Goal: Task Accomplishment & Management: Complete application form

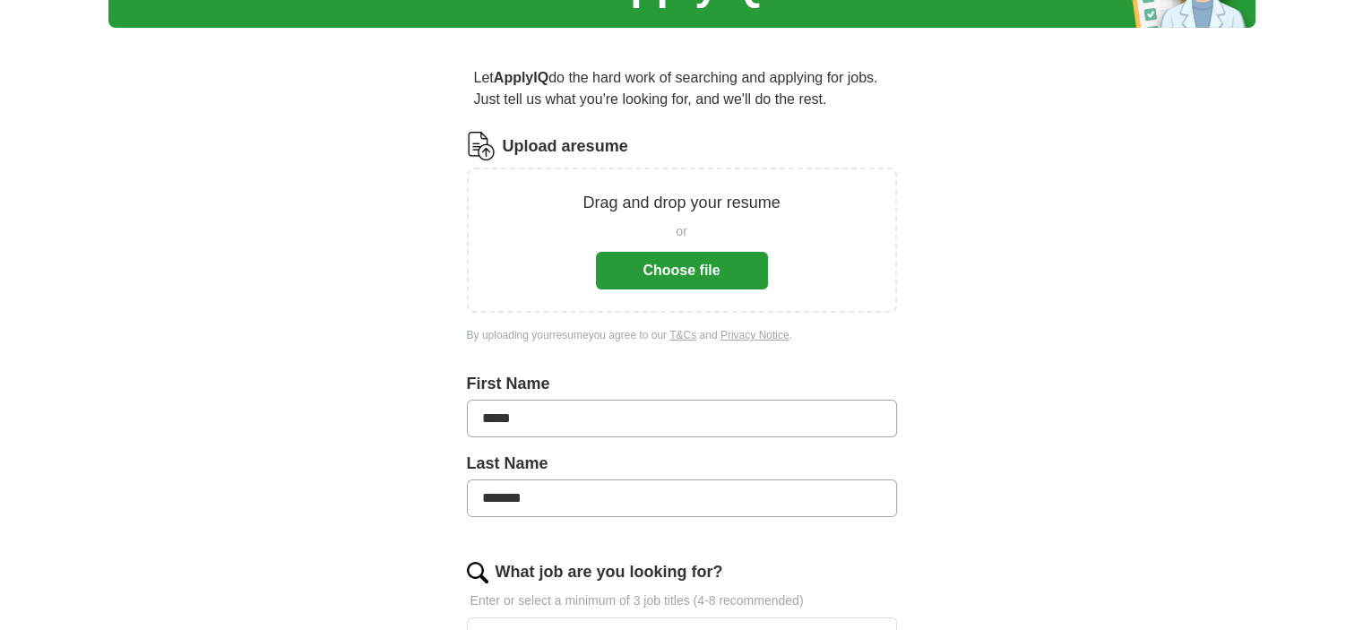
scroll to position [116, 0]
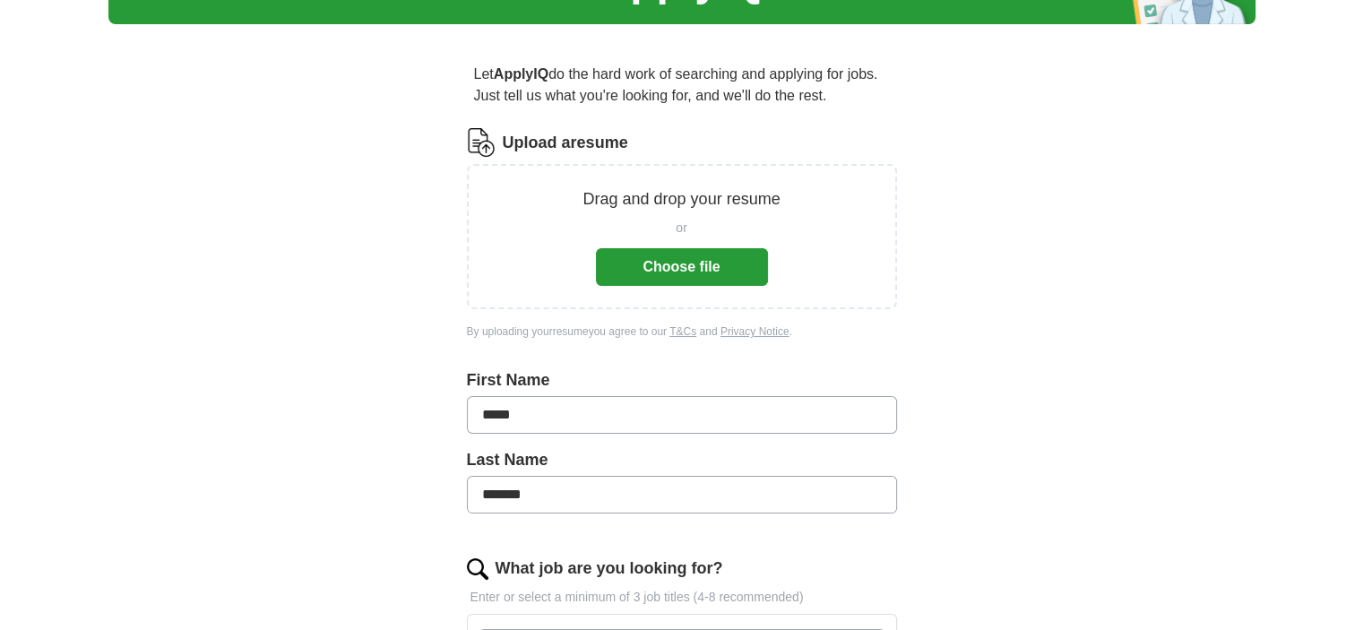
click at [665, 257] on button "Choose file" at bounding box center [682, 267] width 172 height 38
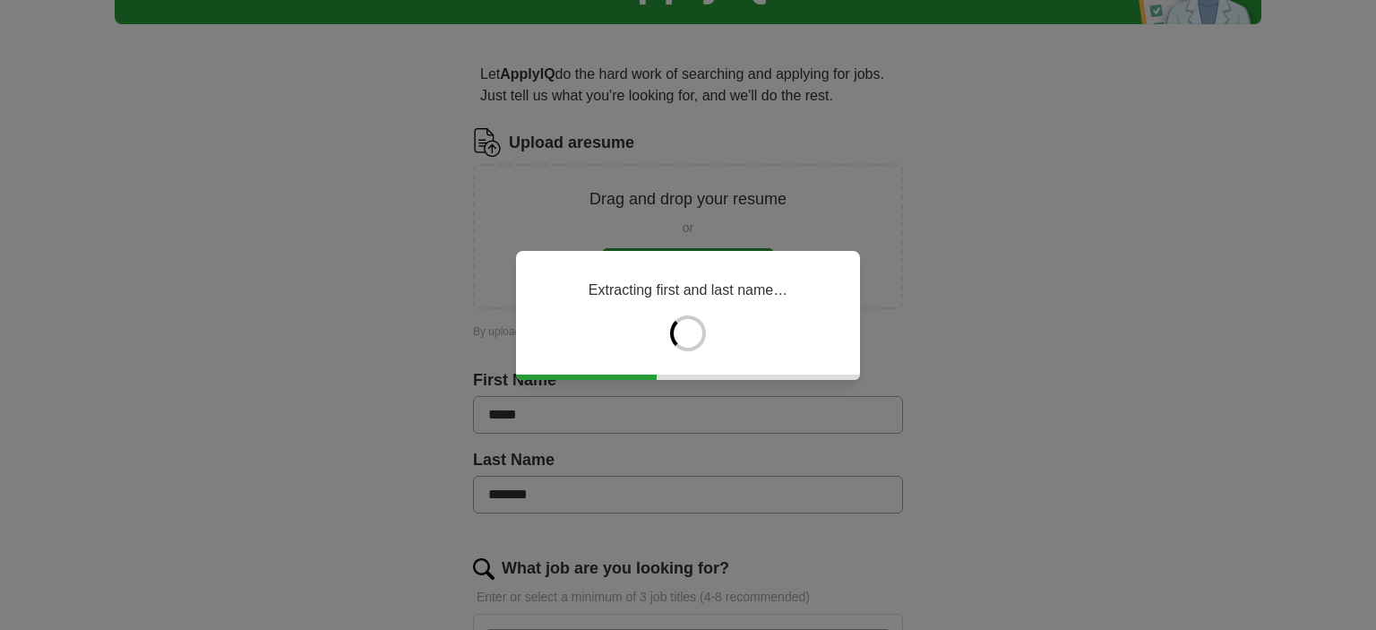
click at [226, 491] on div "Extracting first and last name…" at bounding box center [688, 315] width 1376 height 630
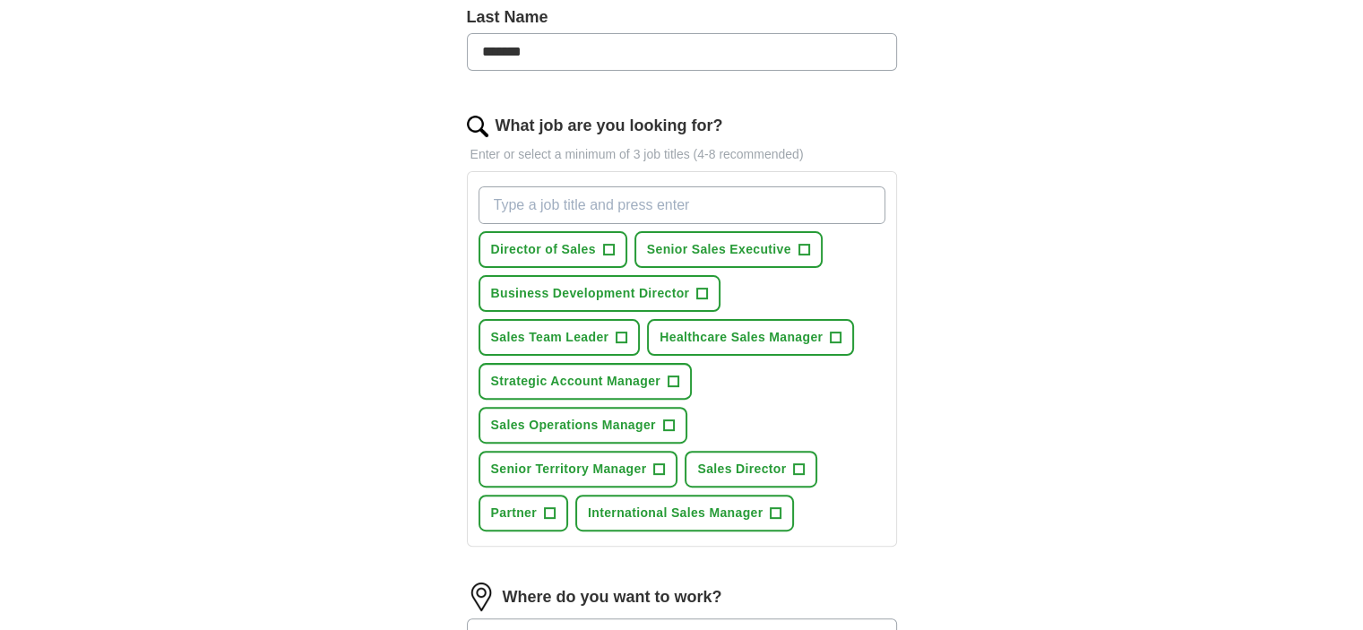
scroll to position [493, 0]
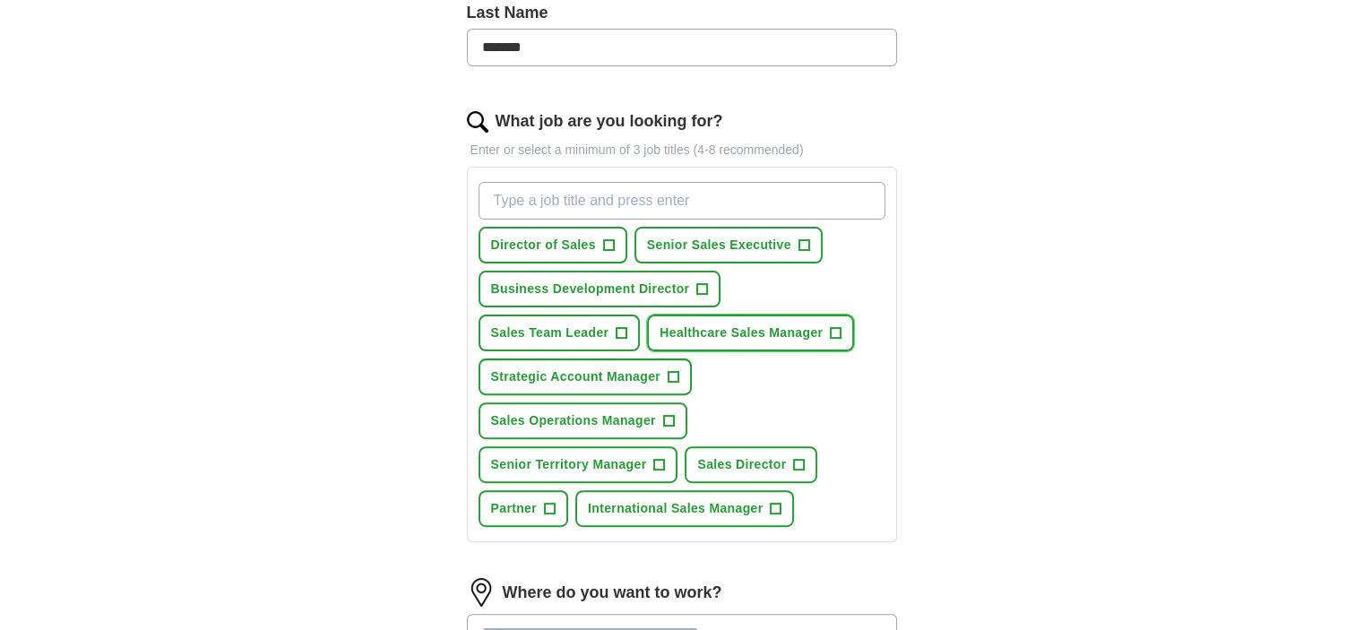
click at [834, 327] on span "+" at bounding box center [836, 333] width 11 height 14
click at [617, 326] on span "+" at bounding box center [622, 333] width 11 height 14
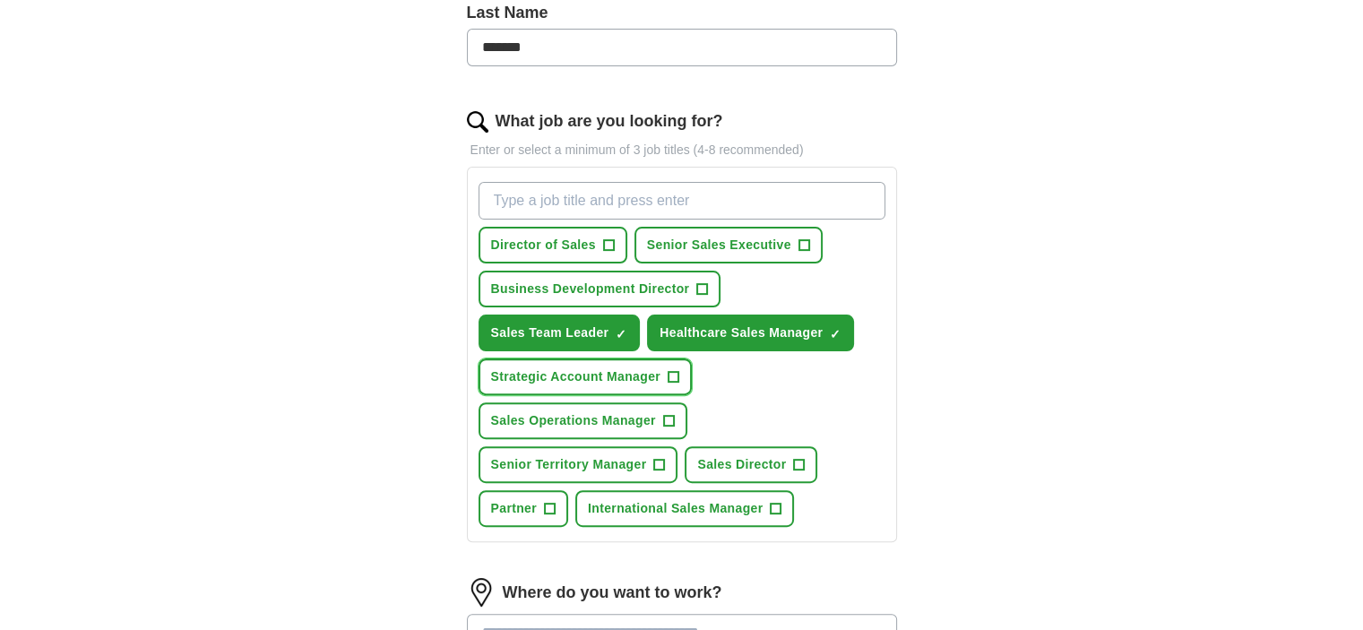
click at [670, 370] on span "+" at bounding box center [673, 377] width 11 height 14
click at [659, 458] on span "+" at bounding box center [659, 465] width 11 height 14
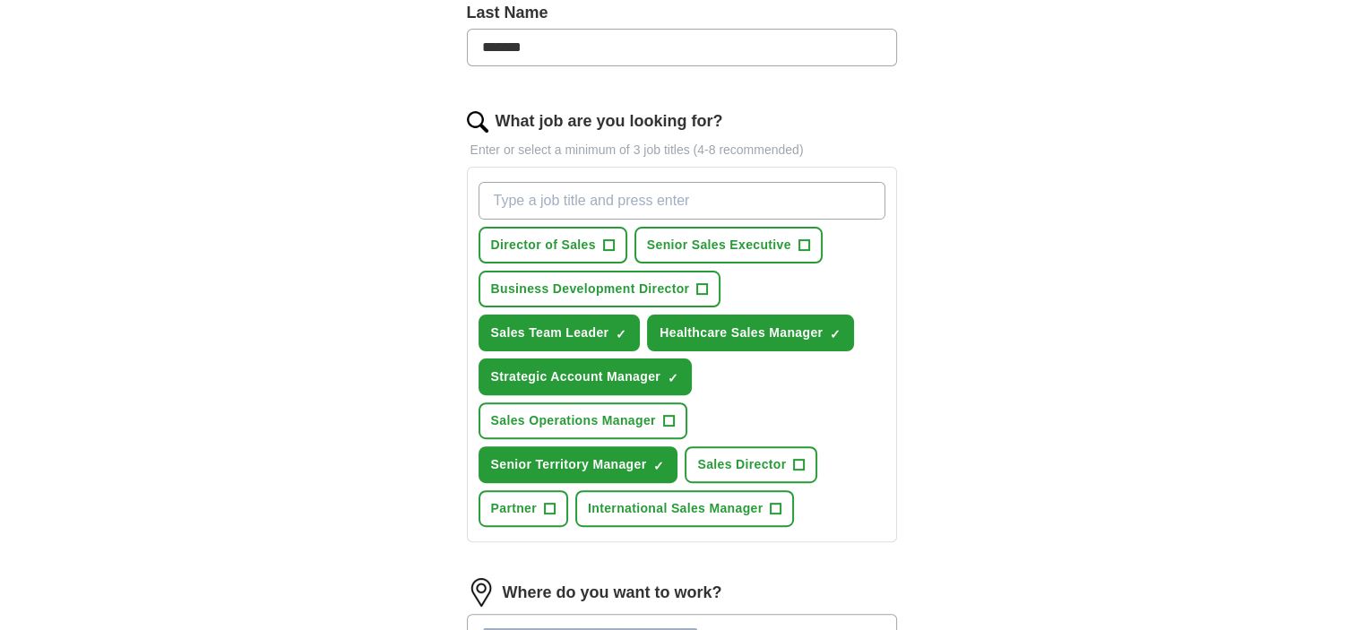
click at [532, 192] on input "What job are you looking for?" at bounding box center [682, 201] width 407 height 38
type input "territory manager"
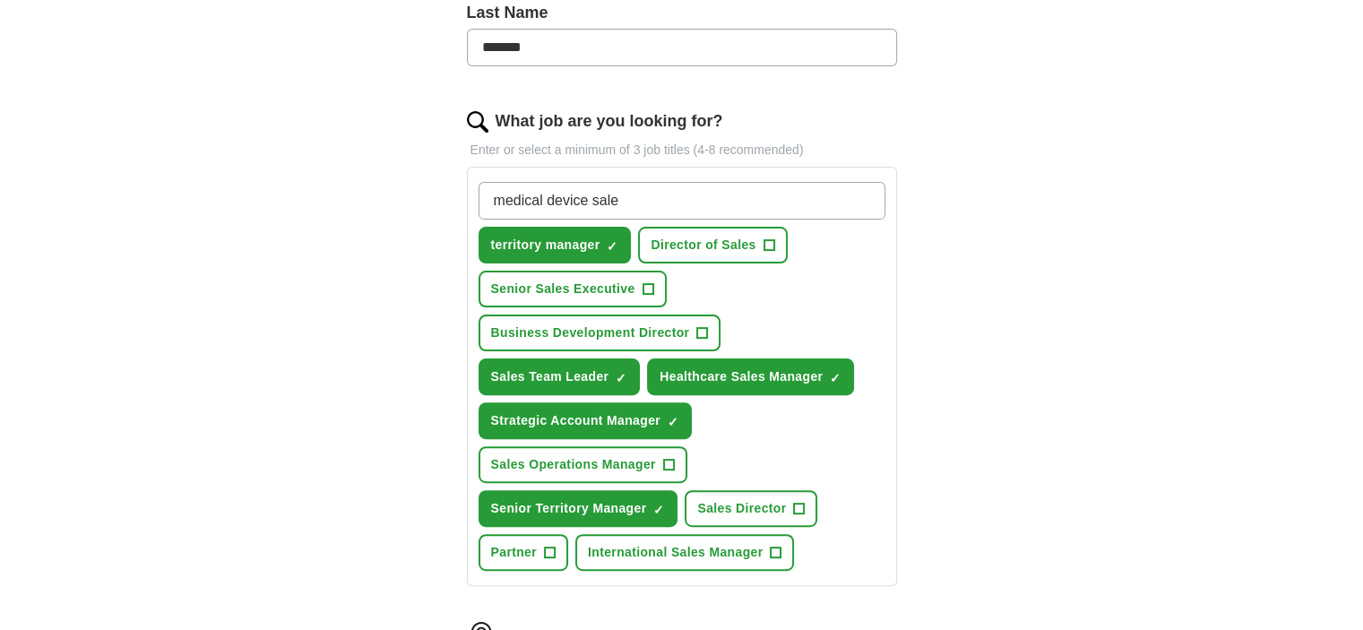
type input "medical device sales"
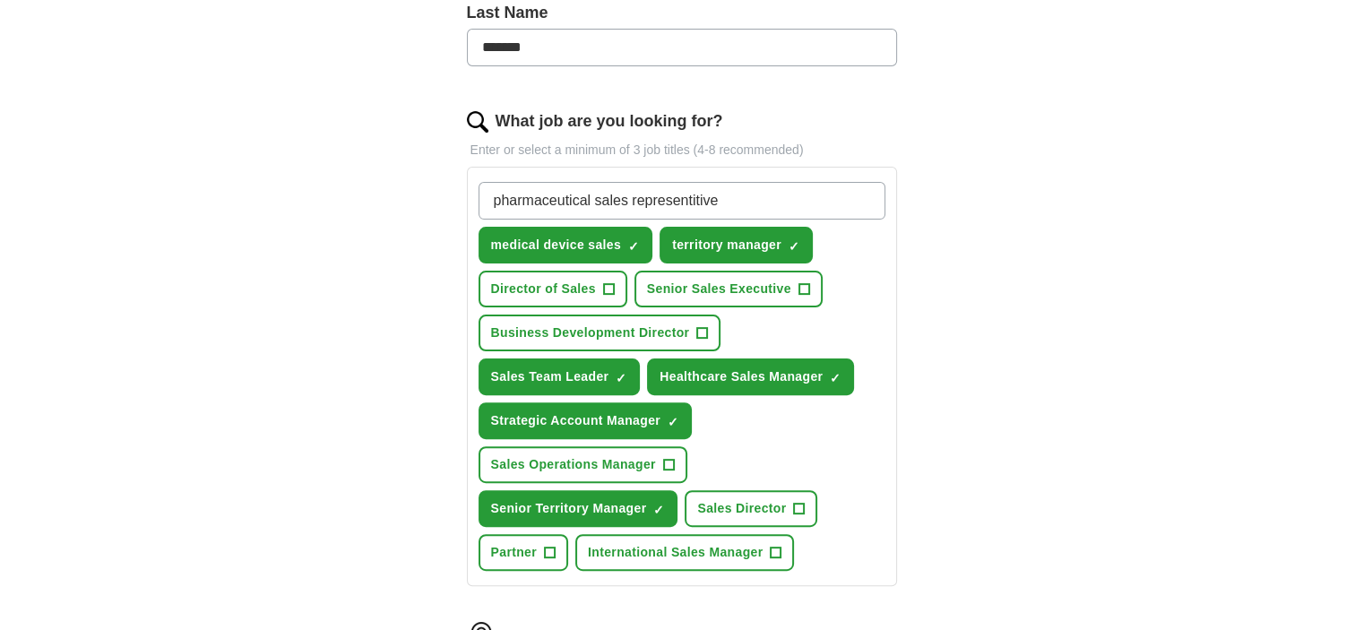
type input "pharmaceutical sales representitive"
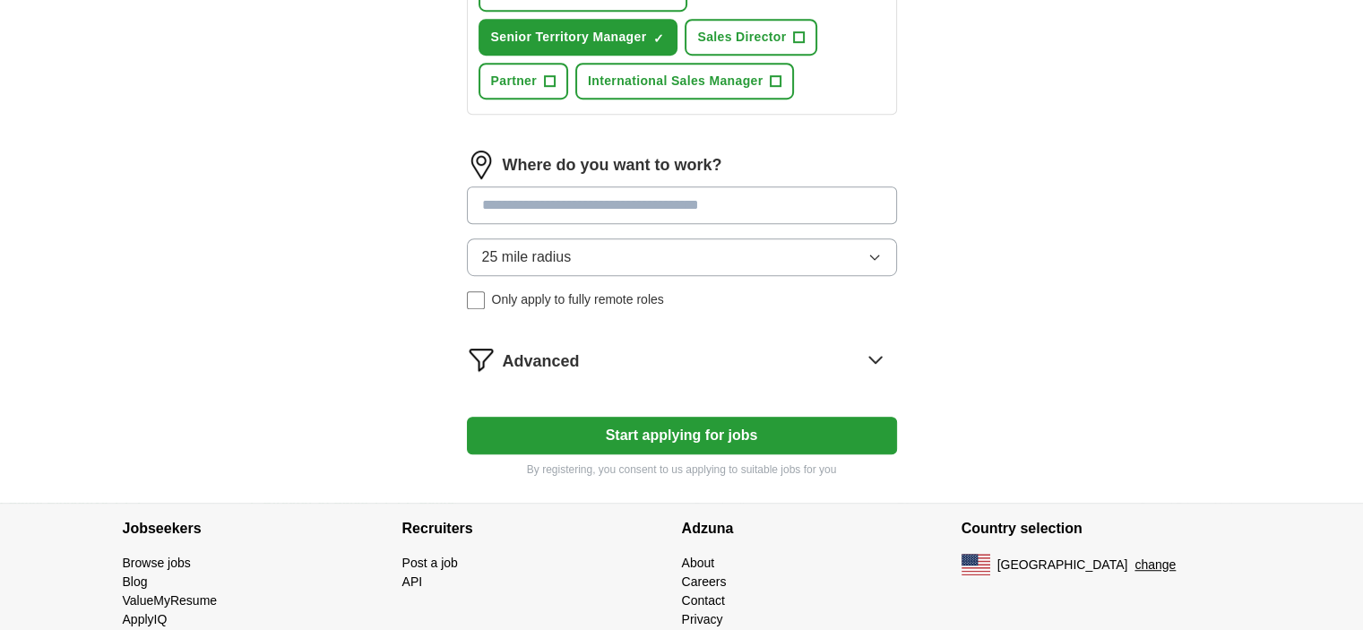
scroll to position [1031, 0]
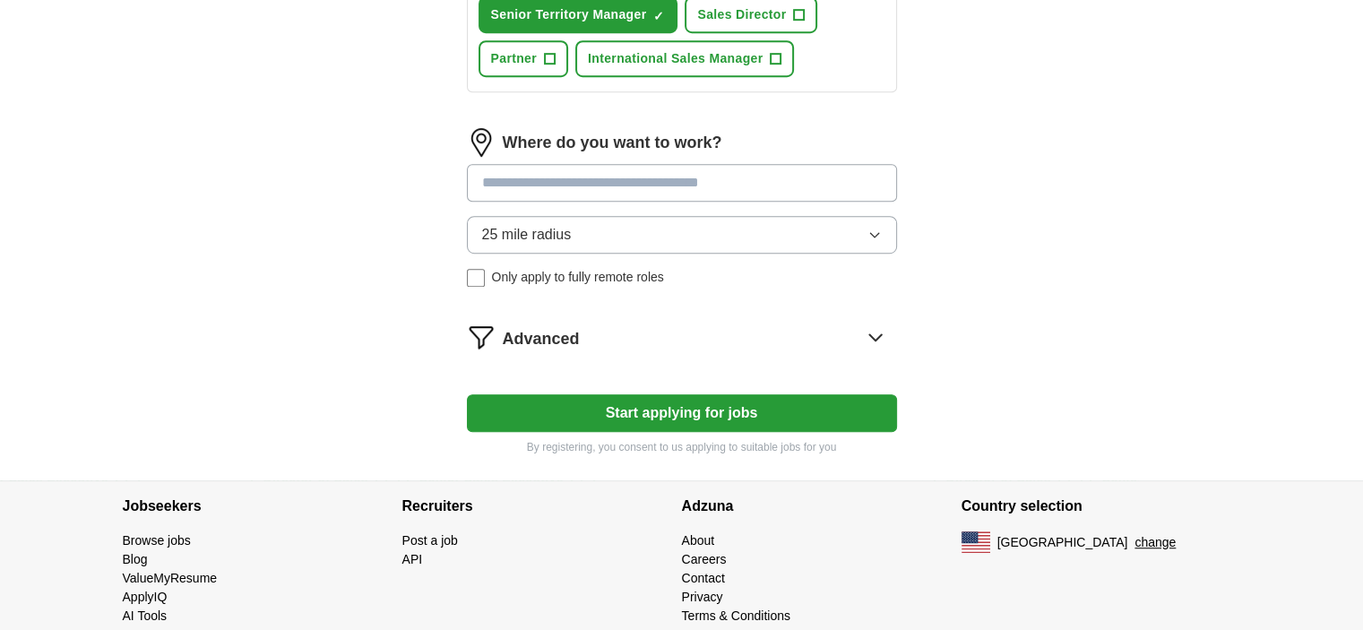
click at [482, 171] on input at bounding box center [682, 183] width 430 height 38
click at [480, 165] on input at bounding box center [682, 183] width 430 height 38
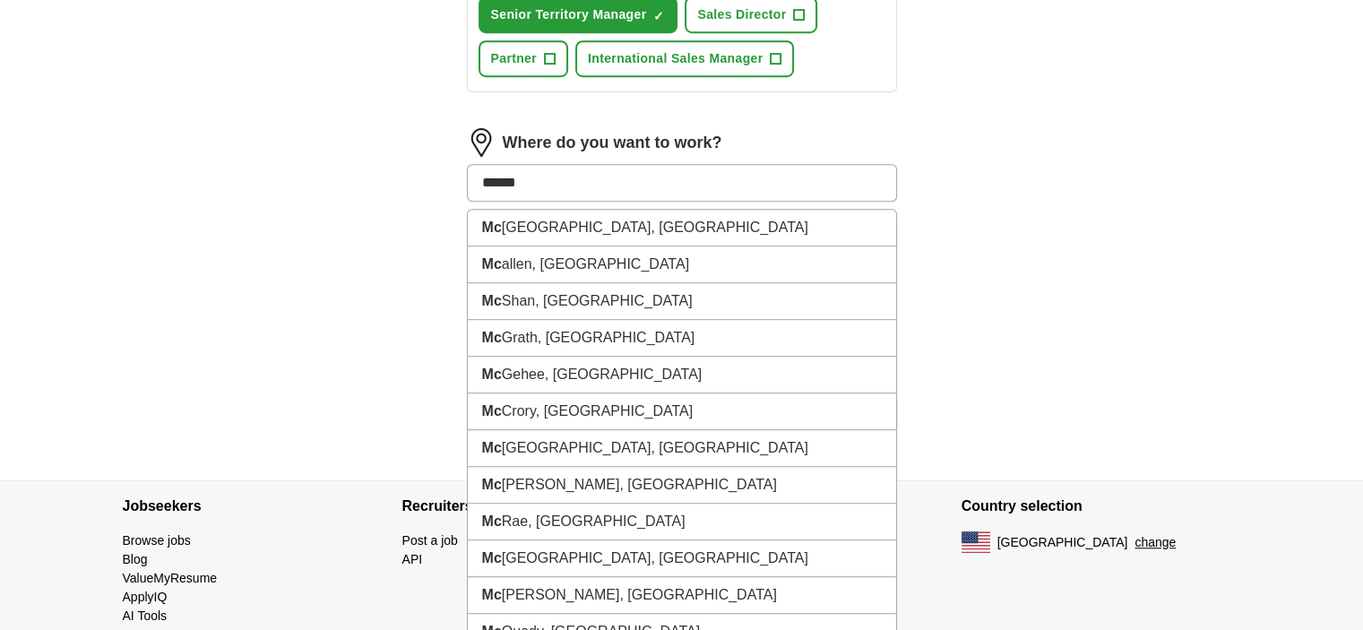
type input "*******"
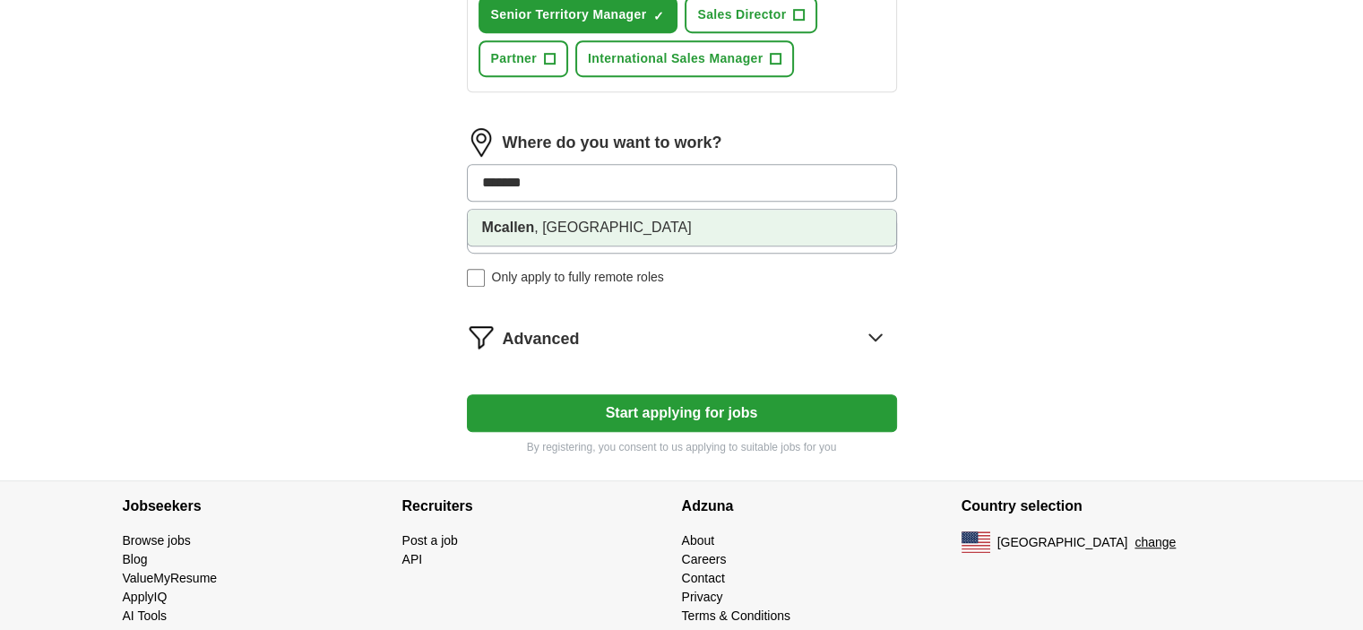
click at [515, 226] on strong "Mcallen" at bounding box center [508, 227] width 53 height 15
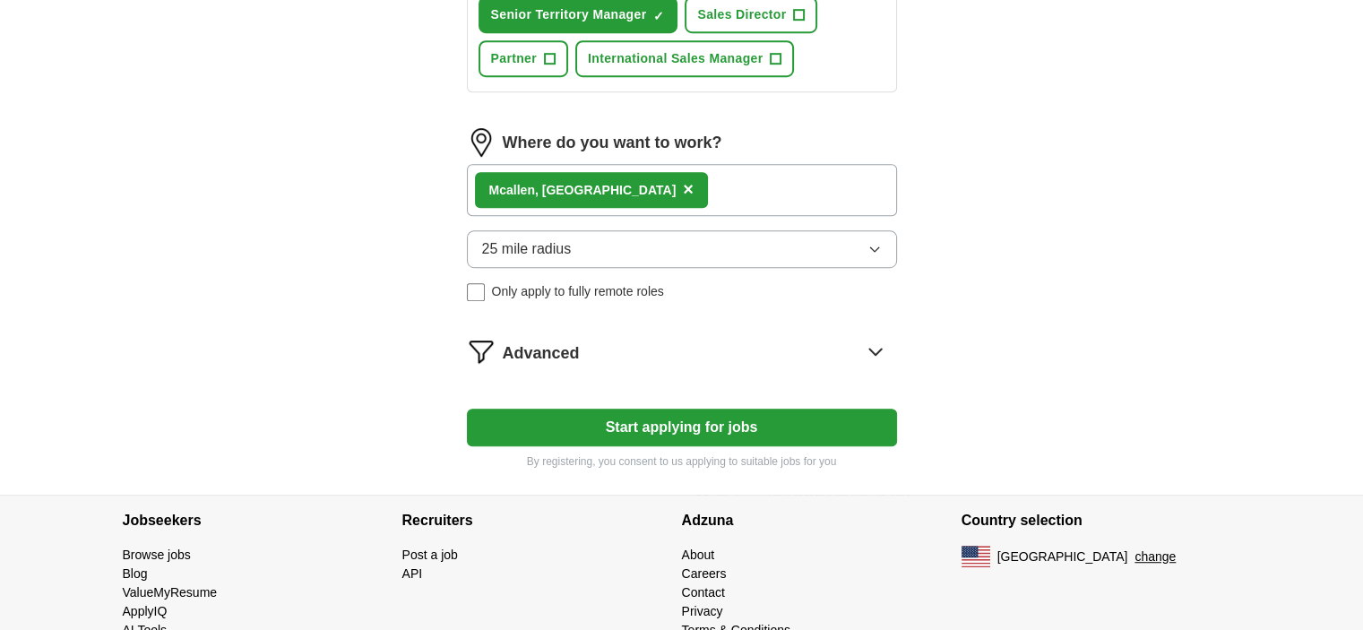
click at [875, 242] on icon "button" at bounding box center [874, 249] width 14 height 14
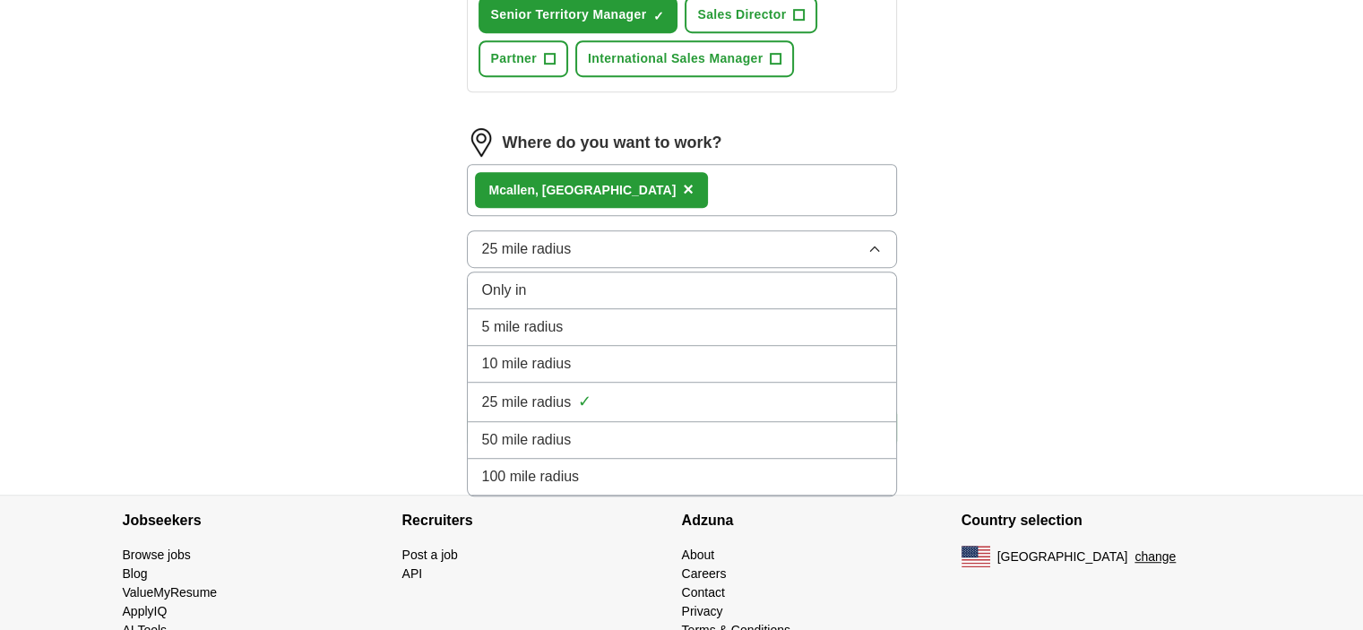
click at [573, 429] on div "50 mile radius" at bounding box center [682, 440] width 400 height 22
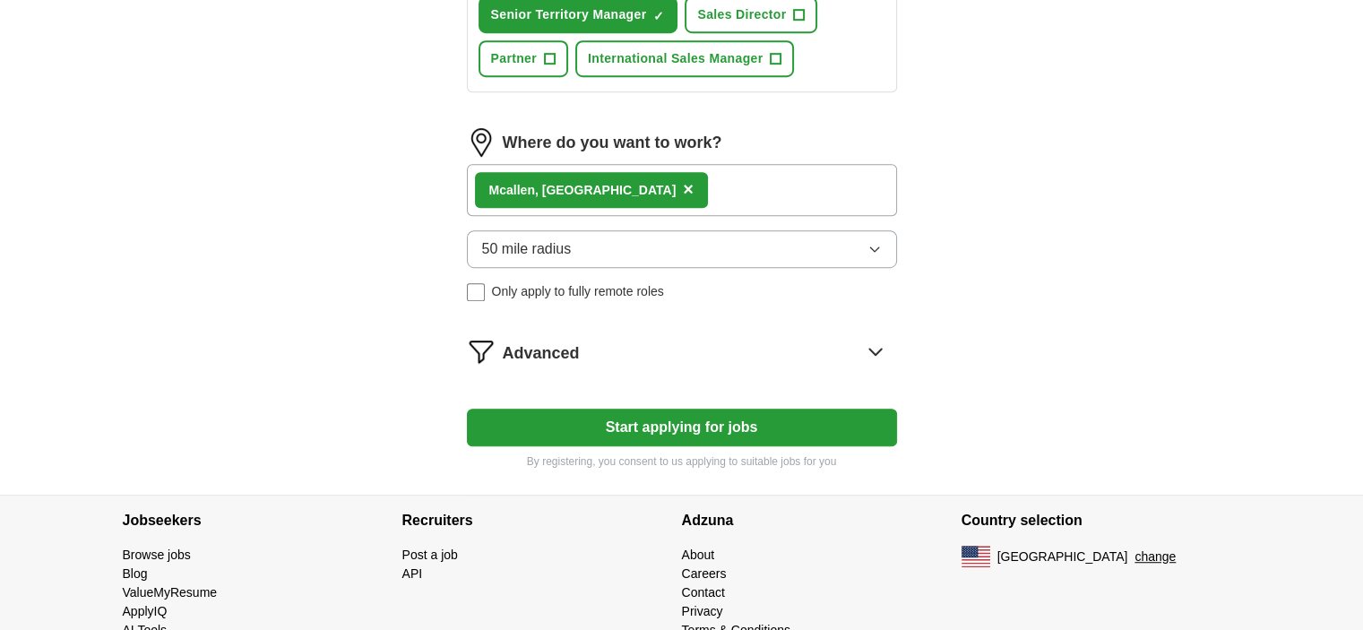
click at [879, 349] on icon at bounding box center [875, 352] width 12 height 6
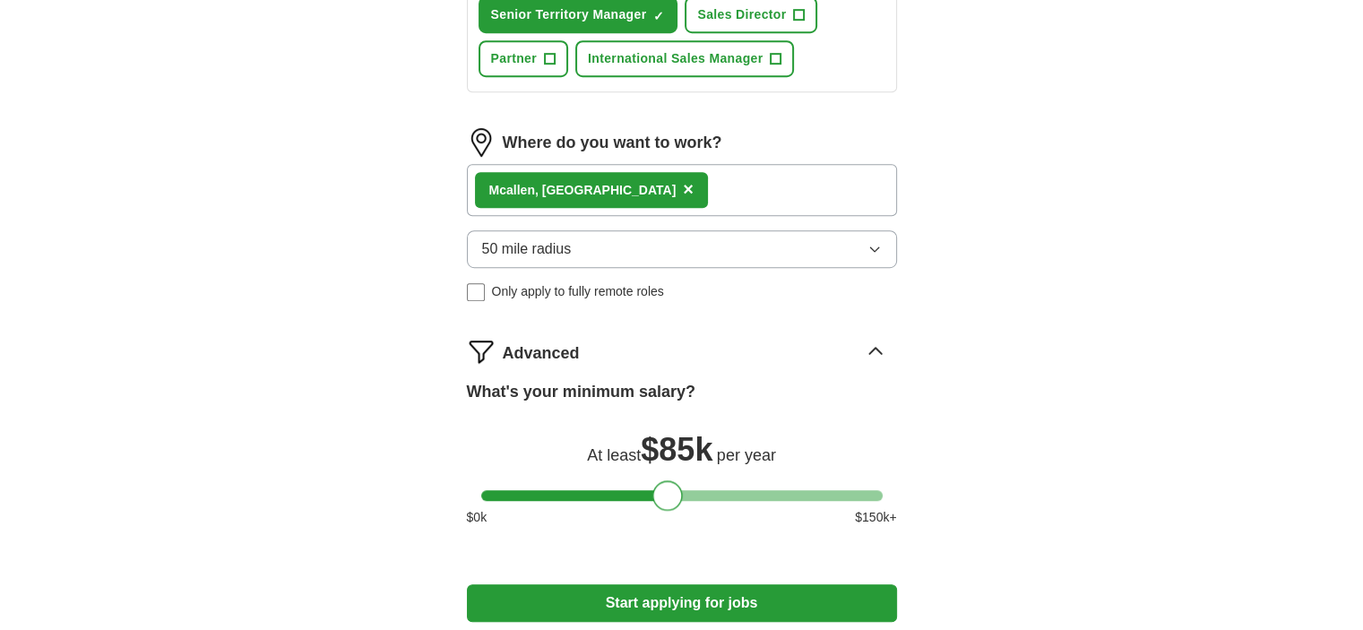
drag, startPoint x: 498, startPoint y: 483, endPoint x: 670, endPoint y: 482, distance: 172.1
click at [670, 482] on div at bounding box center [667, 495] width 30 height 30
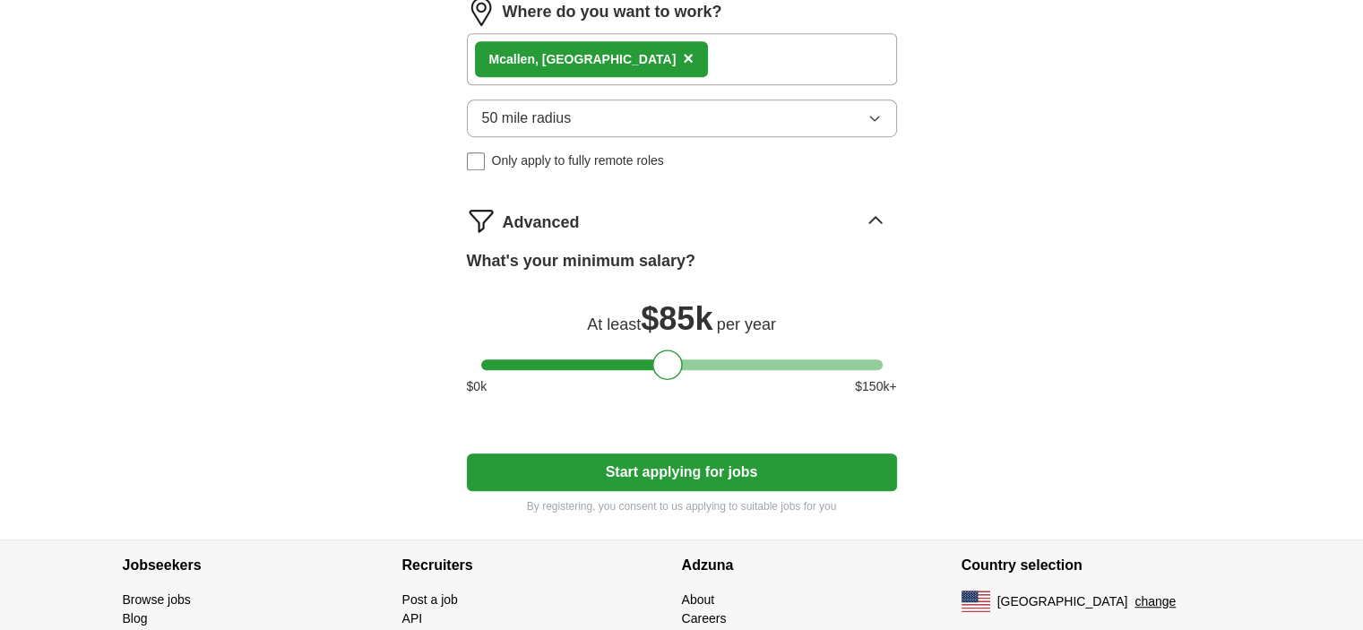
scroll to position [1240, 0]
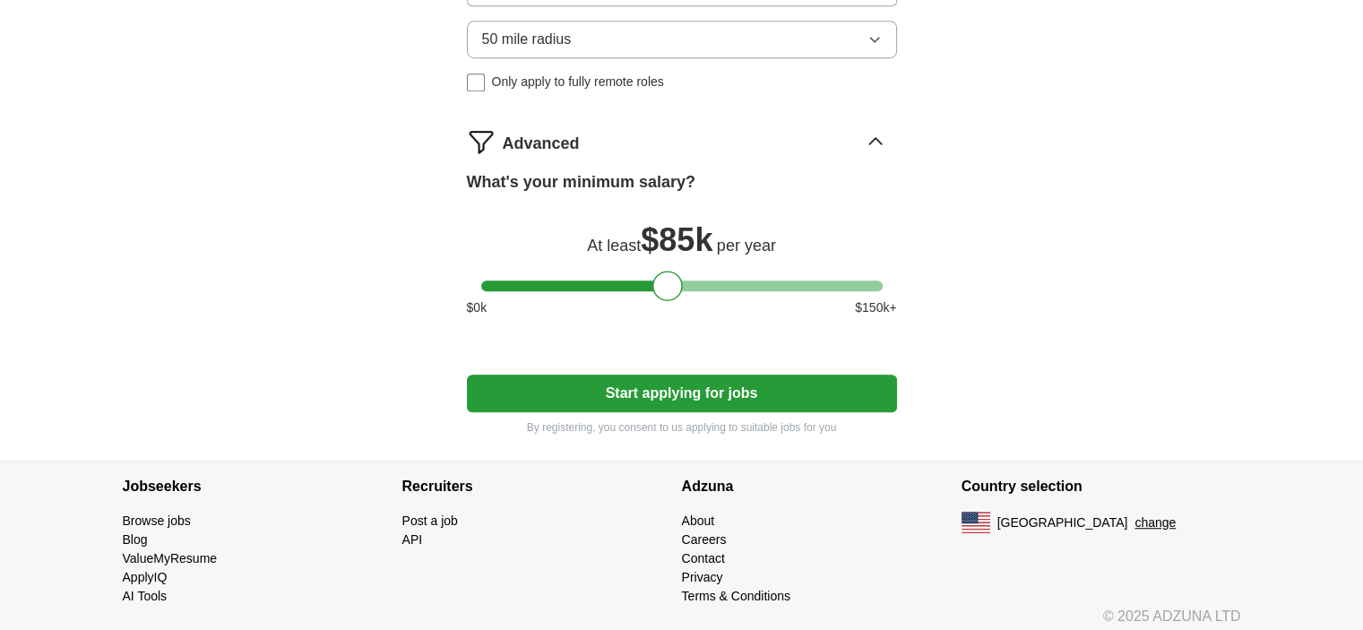
click at [678, 385] on button "Start applying for jobs" at bounding box center [682, 394] width 430 height 38
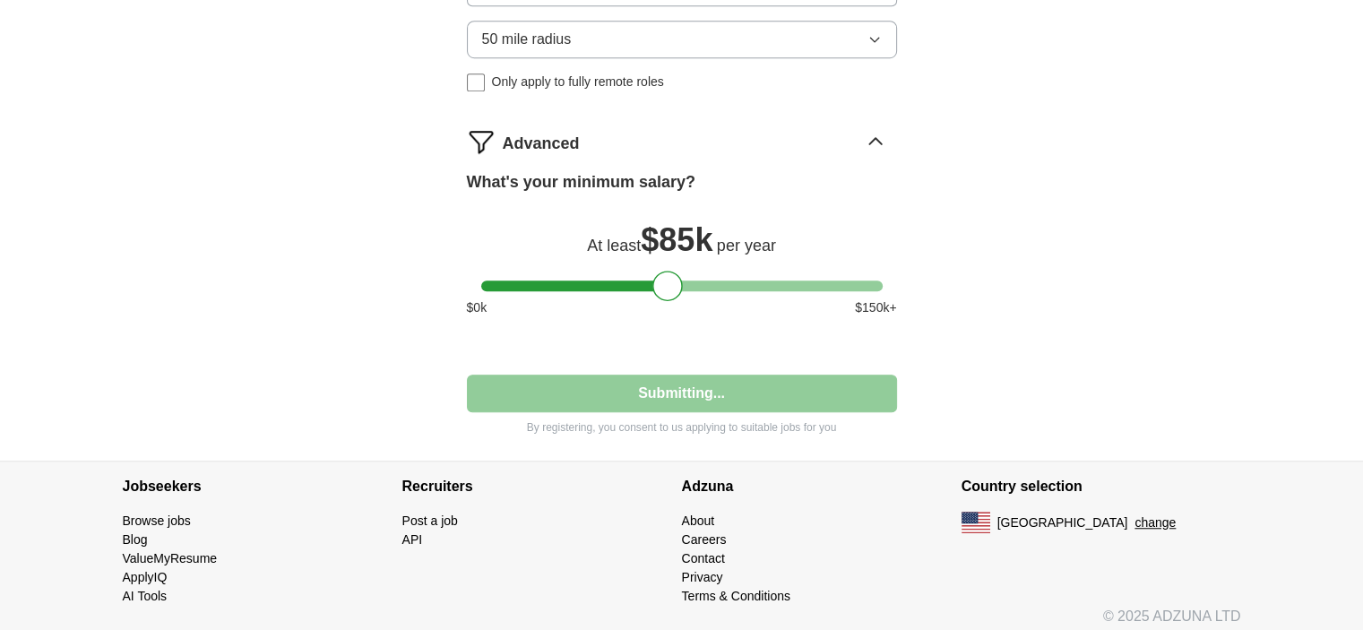
select select "**"
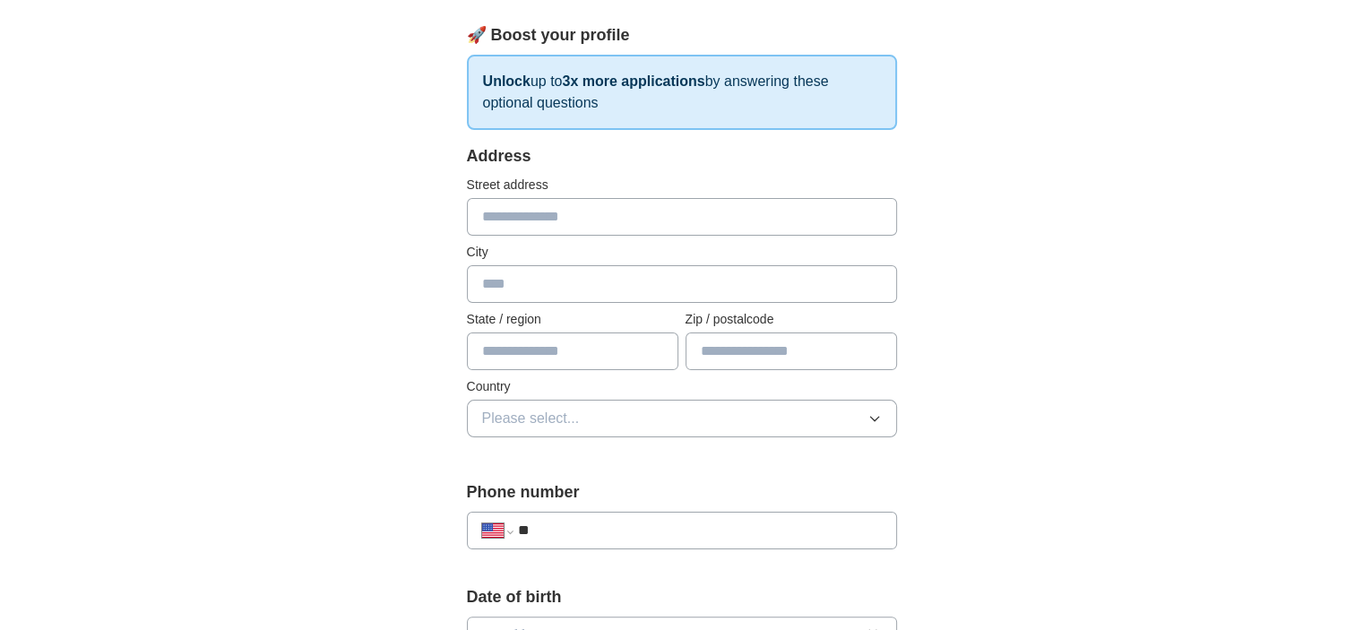
scroll to position [203, 0]
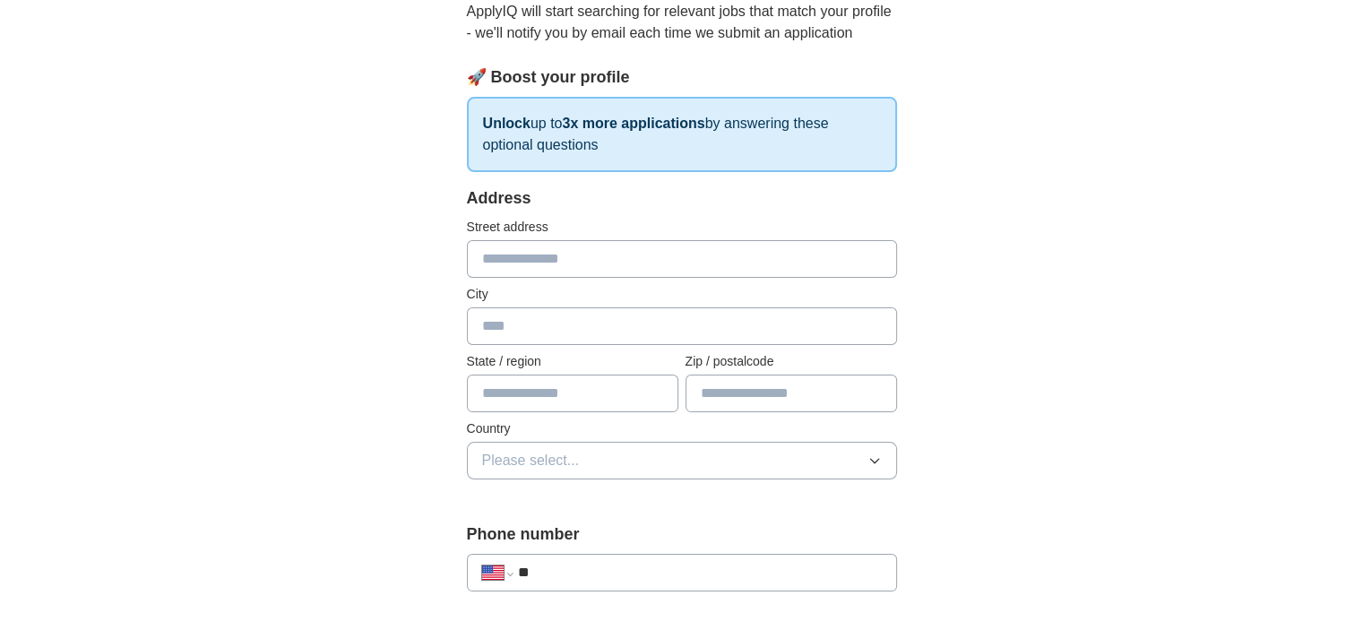
click at [514, 255] on input "text" at bounding box center [682, 259] width 430 height 38
type input "**********"
type input "********"
type input "*****"
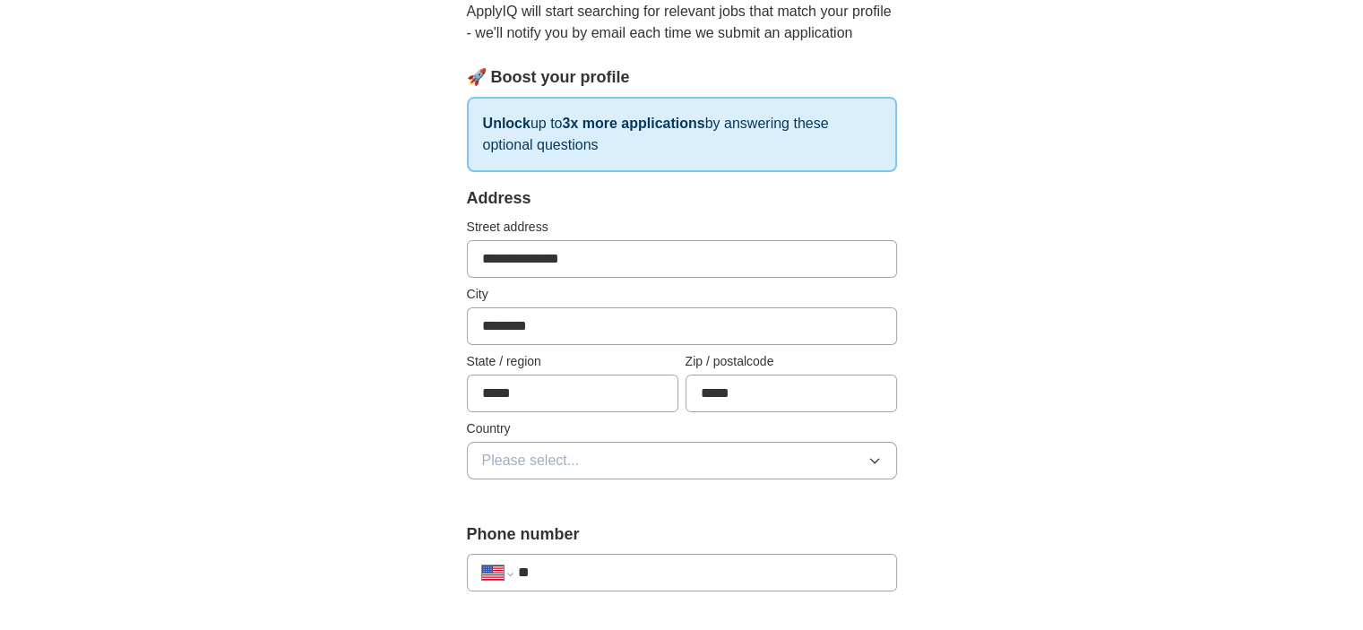
click at [493, 461] on span "Please select..." at bounding box center [531, 461] width 98 height 22
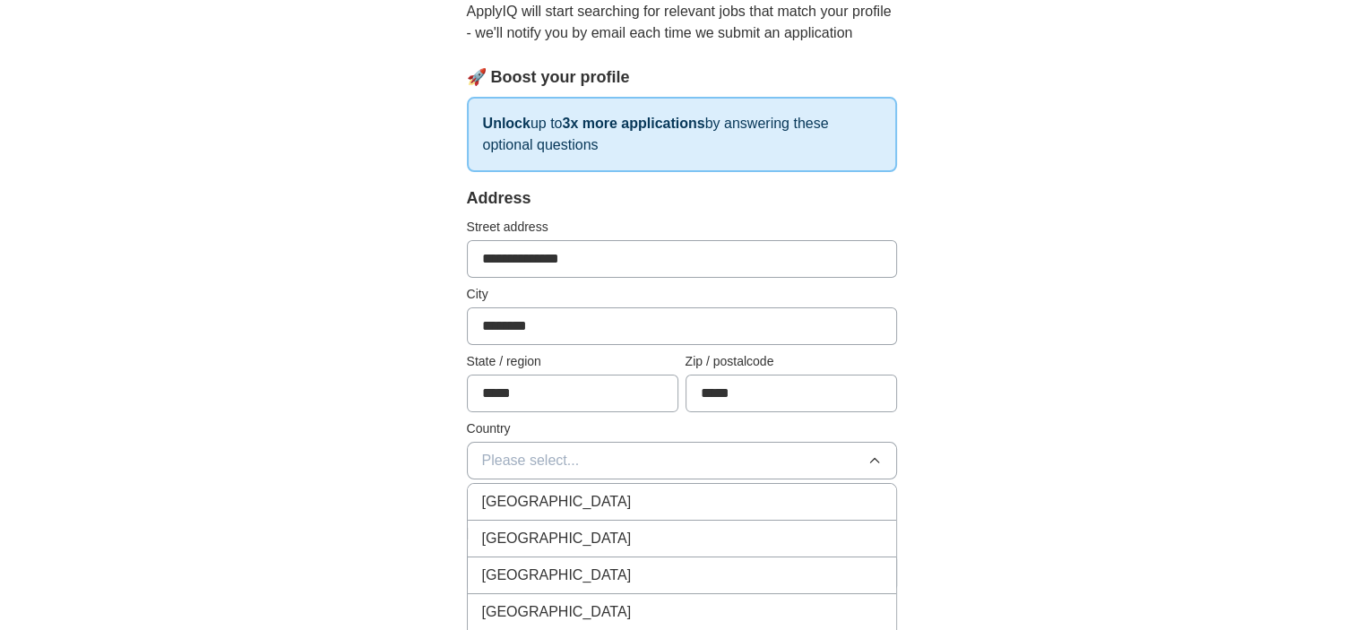
click at [516, 537] on span "[GEOGRAPHIC_DATA]" at bounding box center [557, 539] width 150 height 22
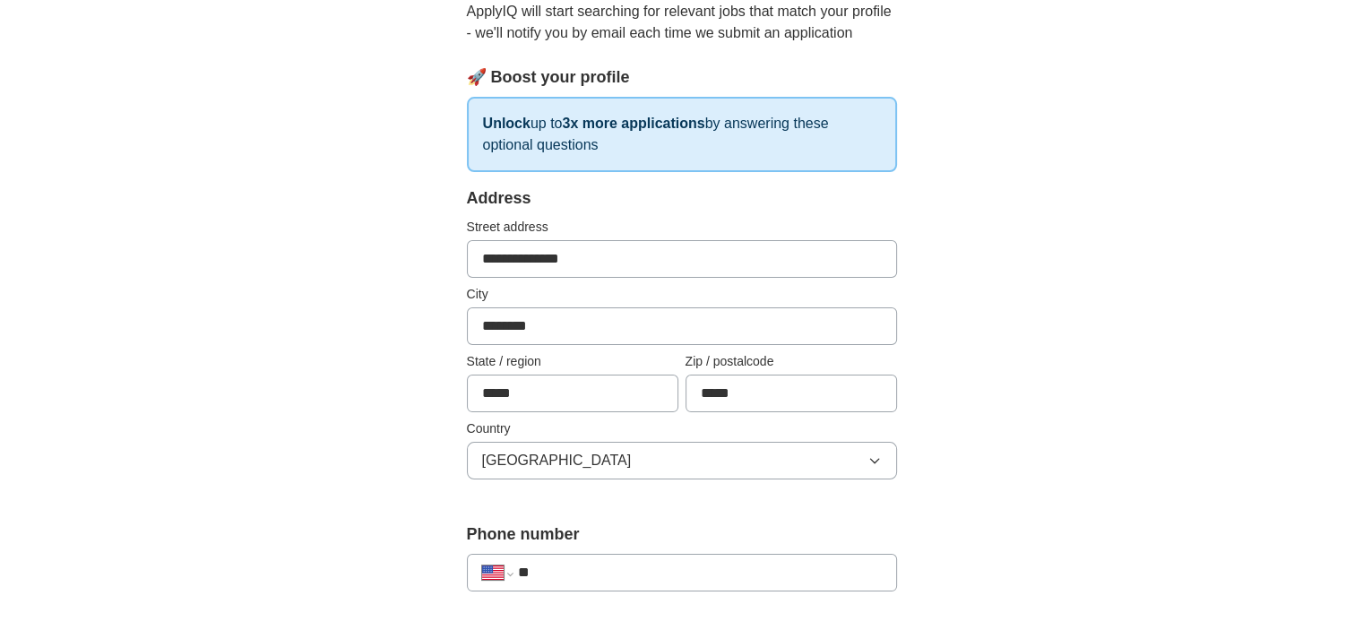
click at [563, 570] on input "**" at bounding box center [699, 573] width 364 height 22
type input "**********"
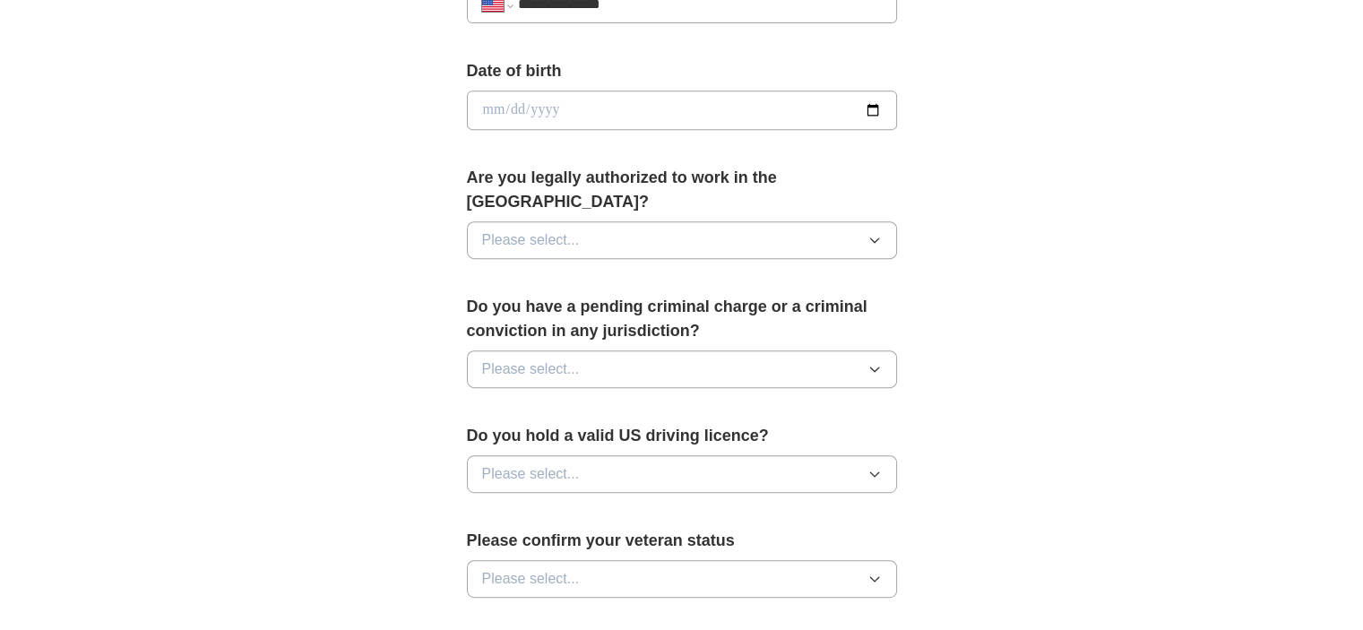
scroll to position [770, 0]
click at [737, 223] on button "Please select..." at bounding box center [682, 242] width 430 height 38
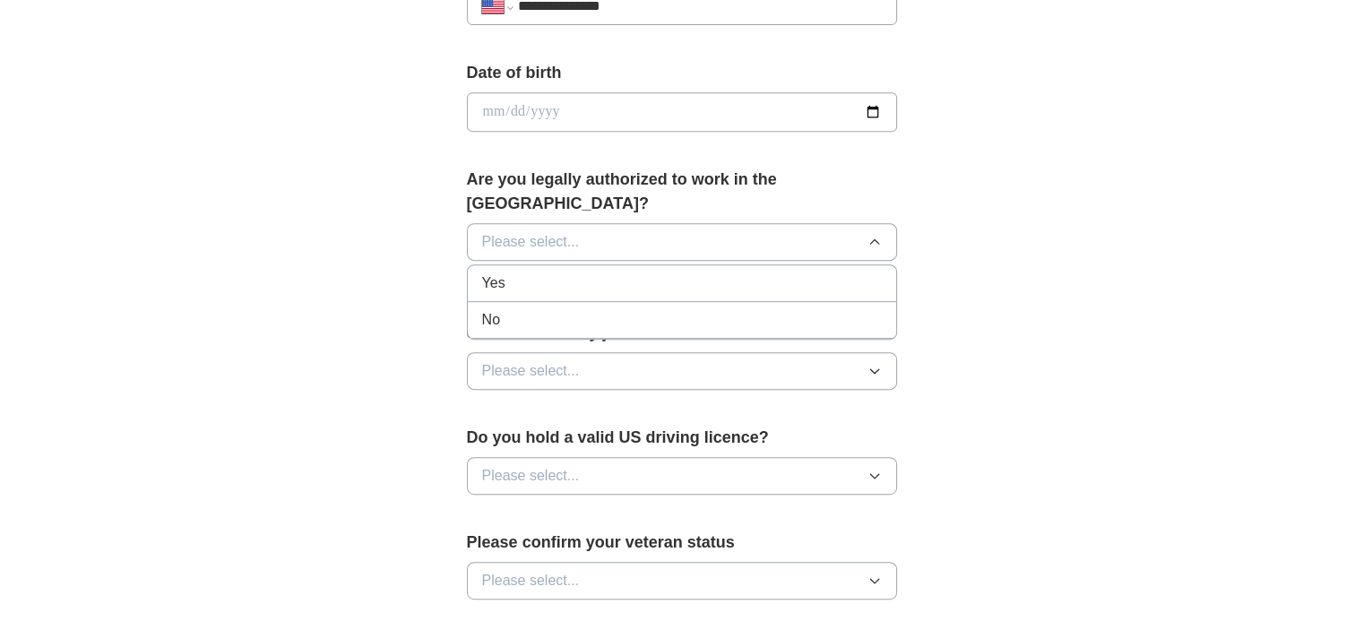
click at [584, 265] on li "Yes" at bounding box center [682, 283] width 428 height 37
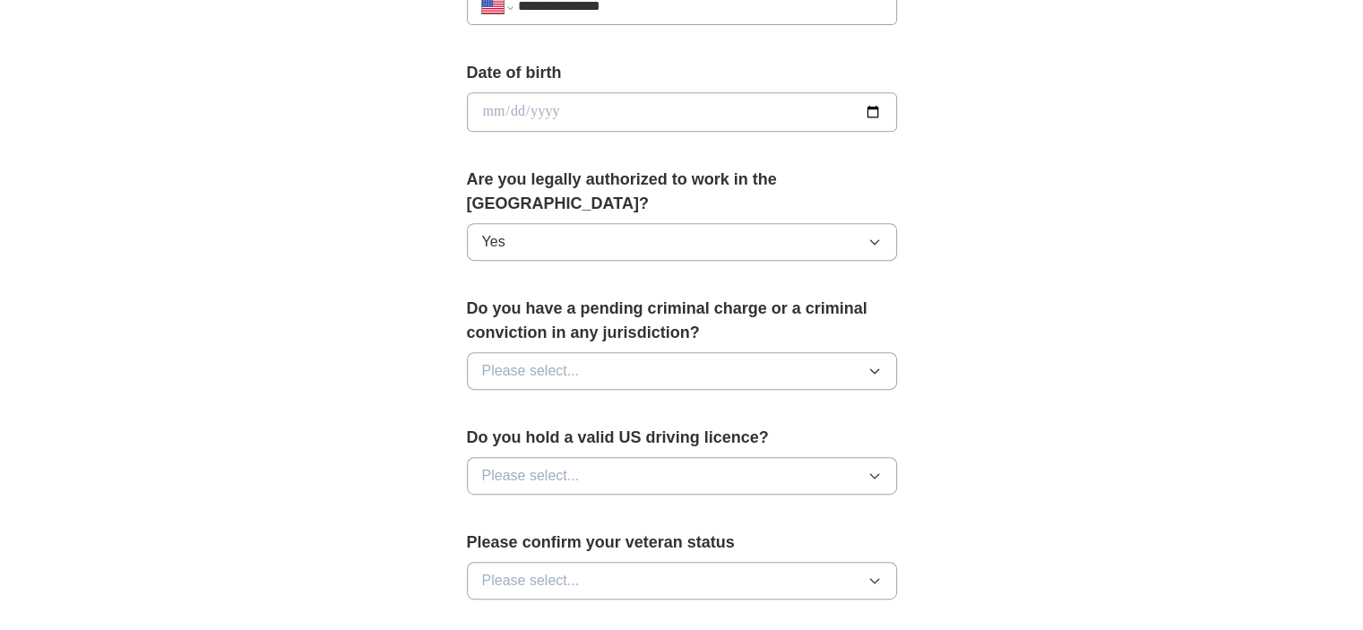
click at [635, 352] on button "Please select..." at bounding box center [682, 371] width 430 height 38
click at [565, 438] on div "No" at bounding box center [682, 449] width 400 height 22
click at [630, 459] on button "Please select..." at bounding box center [682, 476] width 430 height 38
click at [604, 506] on div "Yes" at bounding box center [682, 517] width 400 height 22
click at [601, 562] on button "Please select..." at bounding box center [682, 581] width 430 height 38
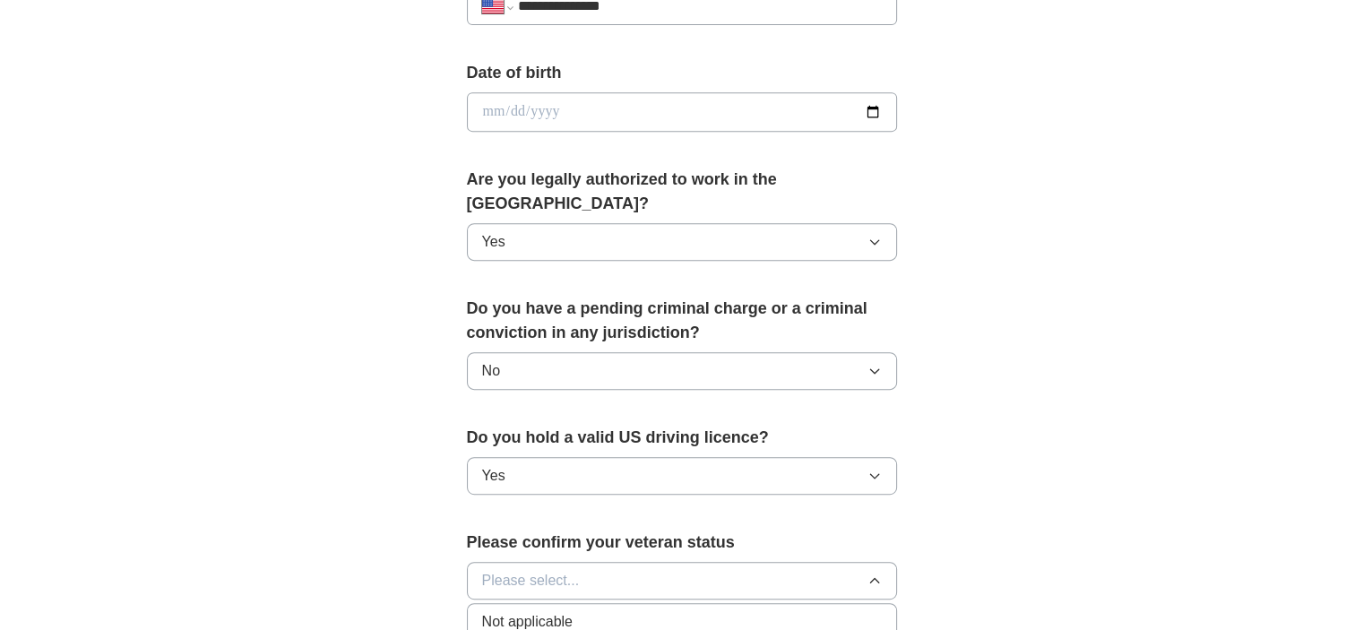
click at [601, 562] on button "Please select..." at bounding box center [682, 581] width 430 height 38
click at [1092, 443] on div "**********" at bounding box center [681, 101] width 1147 height 1632
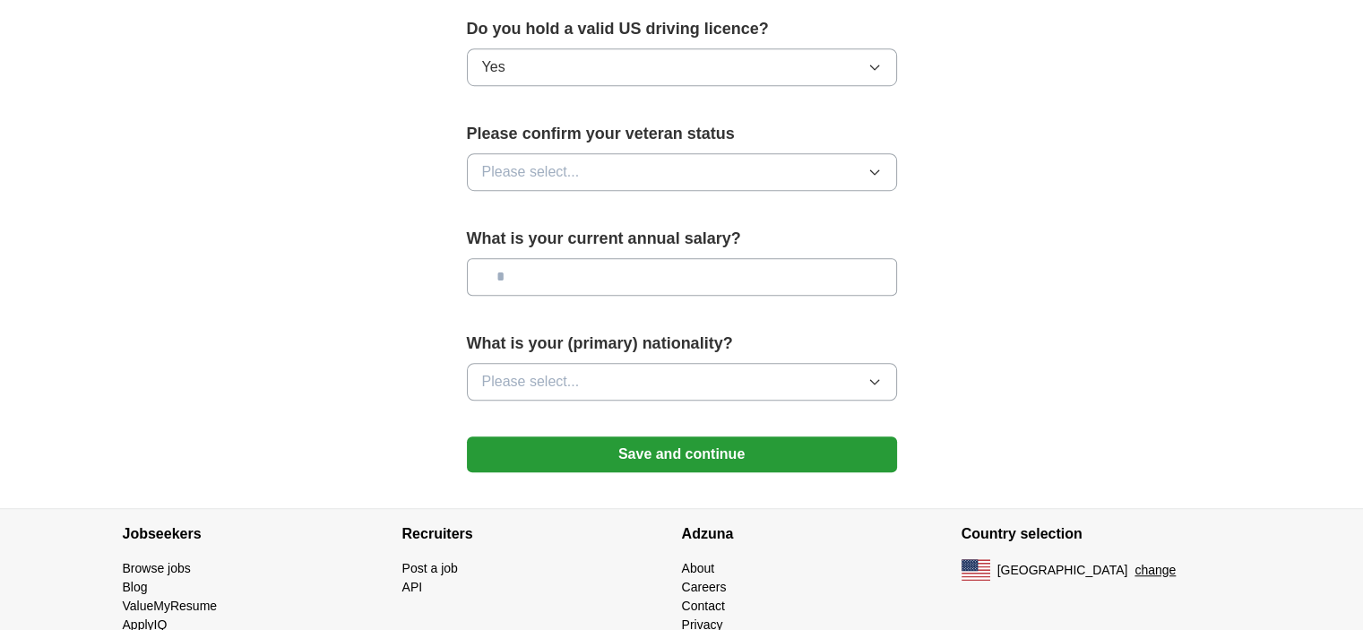
scroll to position [1208, 0]
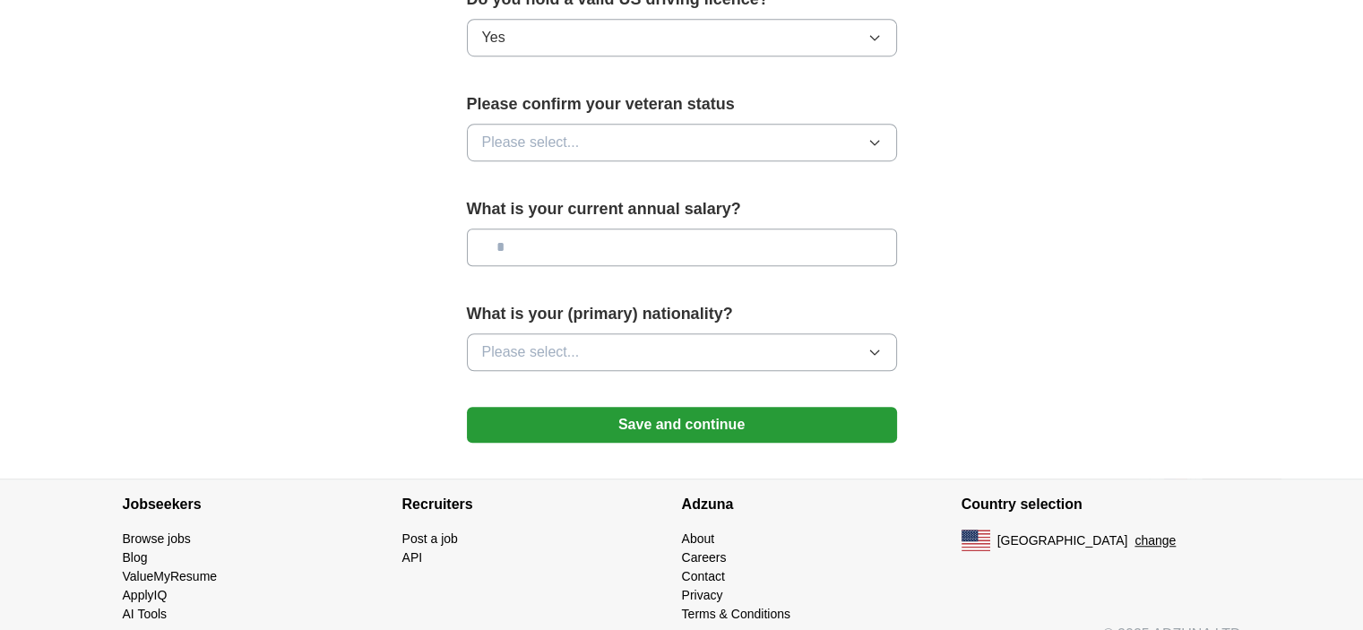
click at [870, 141] on icon "button" at bounding box center [874, 143] width 8 height 4
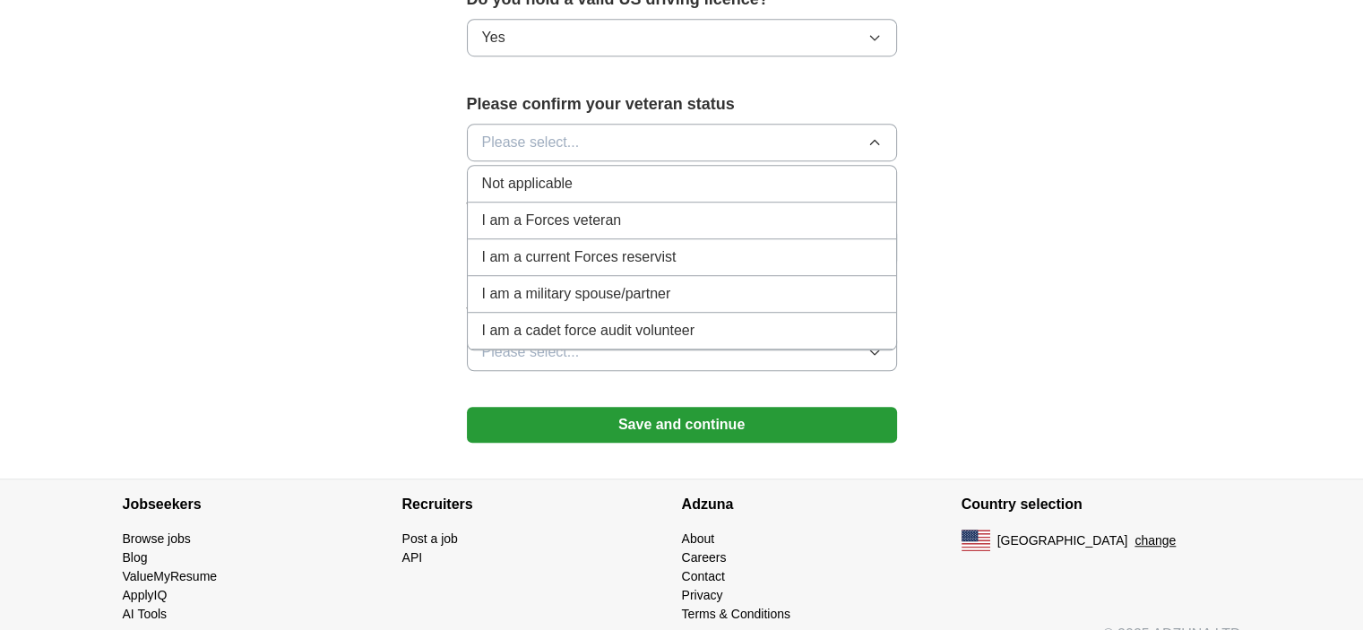
click at [526, 173] on span "Not applicable" at bounding box center [527, 184] width 91 height 22
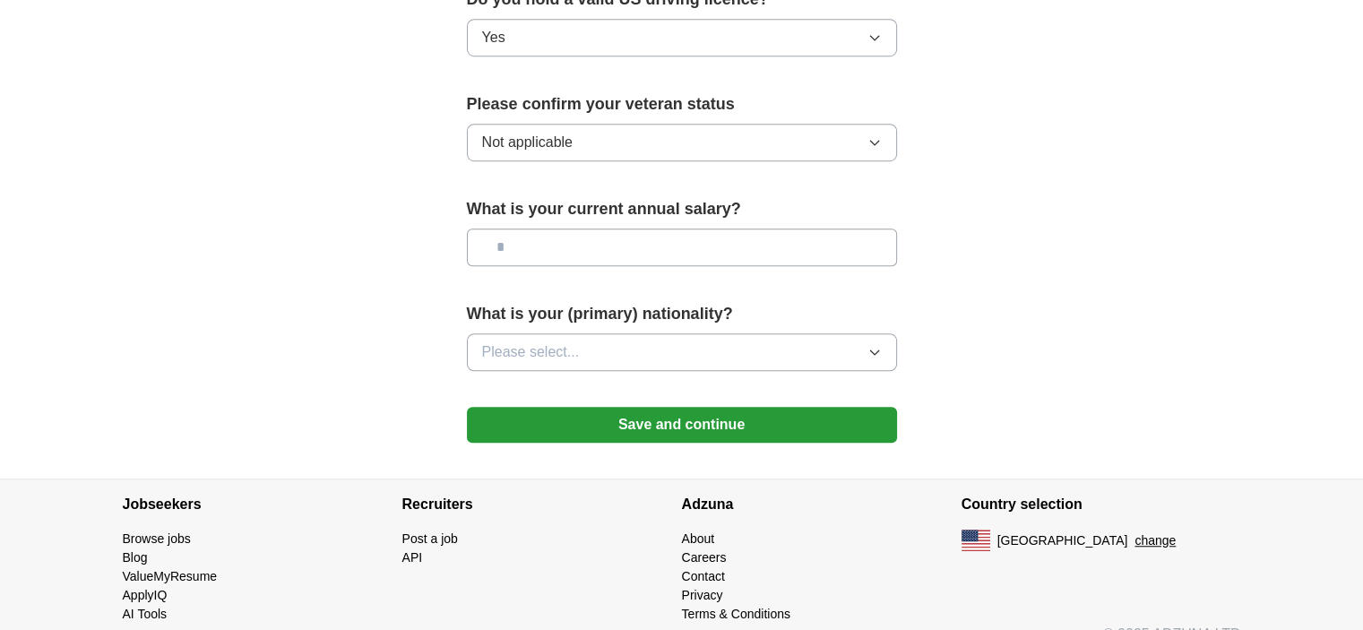
click at [541, 229] on input "text" at bounding box center [682, 248] width 430 height 38
type input "*******"
click at [873, 345] on icon "button" at bounding box center [874, 352] width 14 height 14
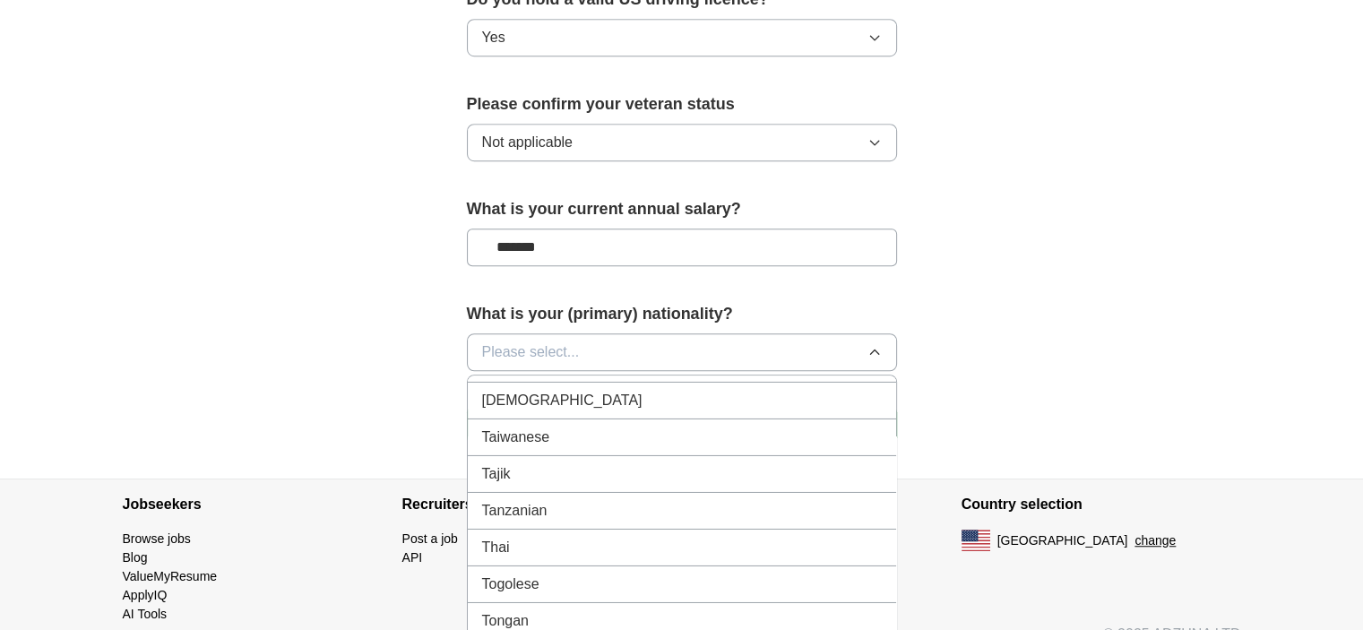
scroll to position [6328, 0]
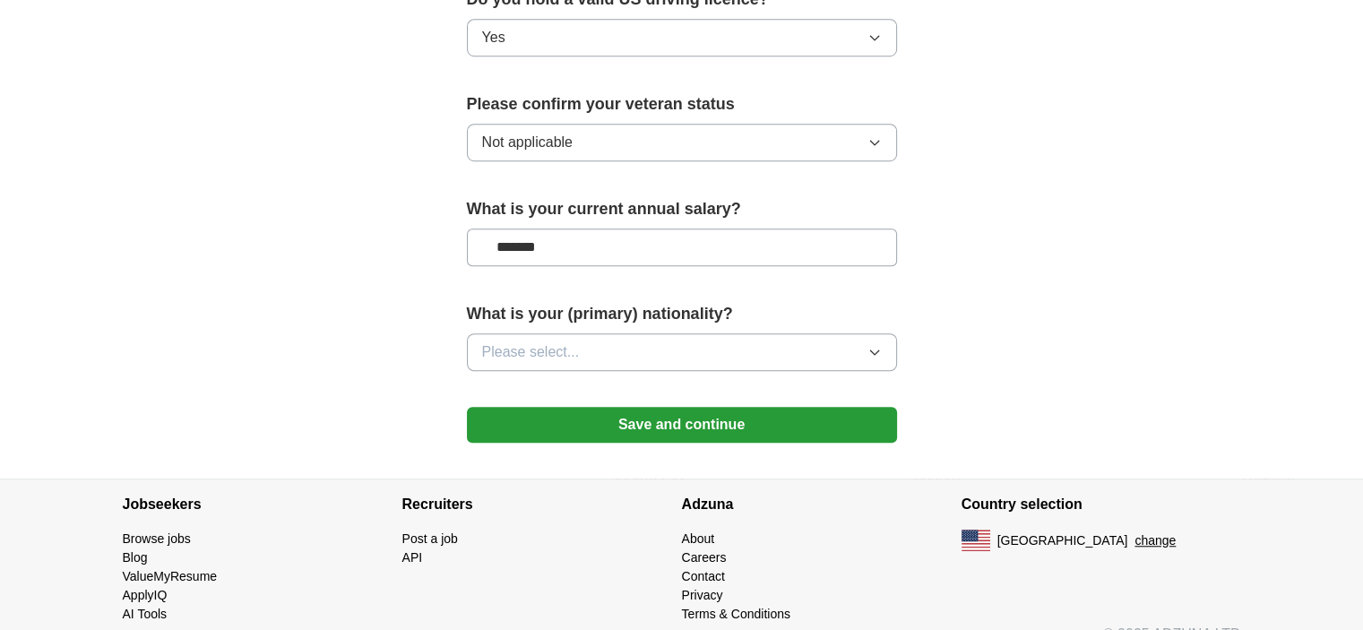
click at [871, 345] on icon "button" at bounding box center [874, 352] width 14 height 14
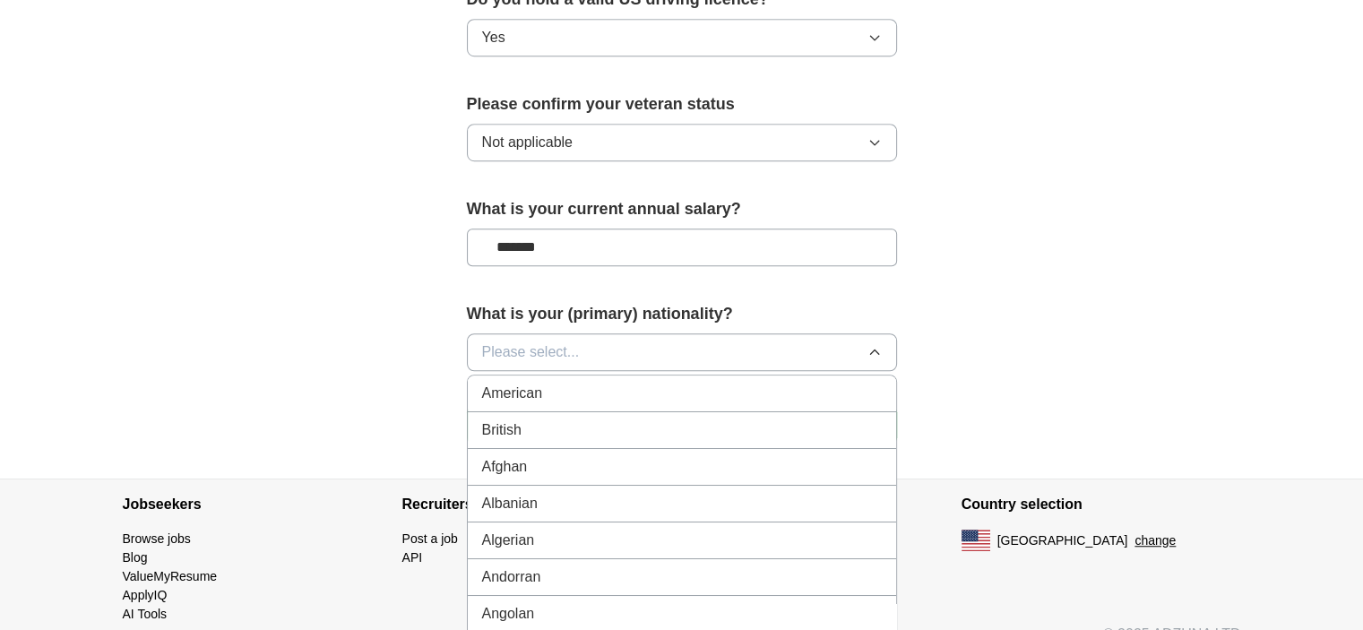
click at [611, 333] on button "Please select..." at bounding box center [682, 352] width 430 height 38
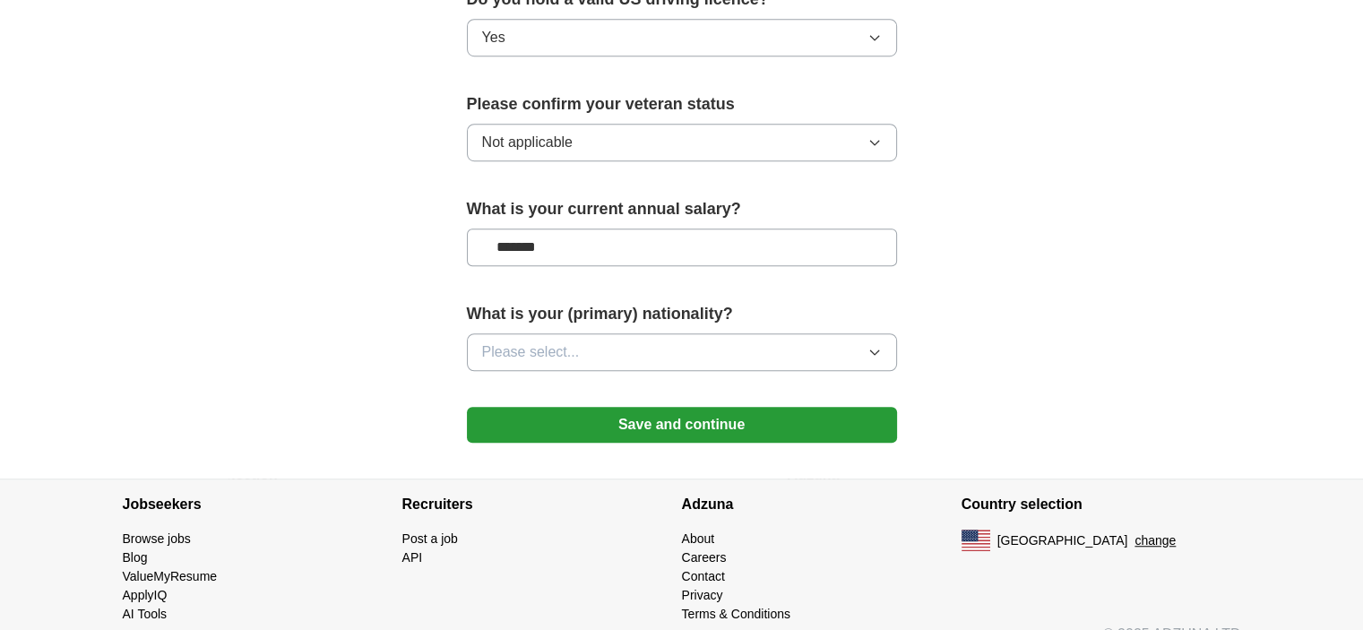
click at [611, 333] on button "Please select..." at bounding box center [682, 352] width 430 height 38
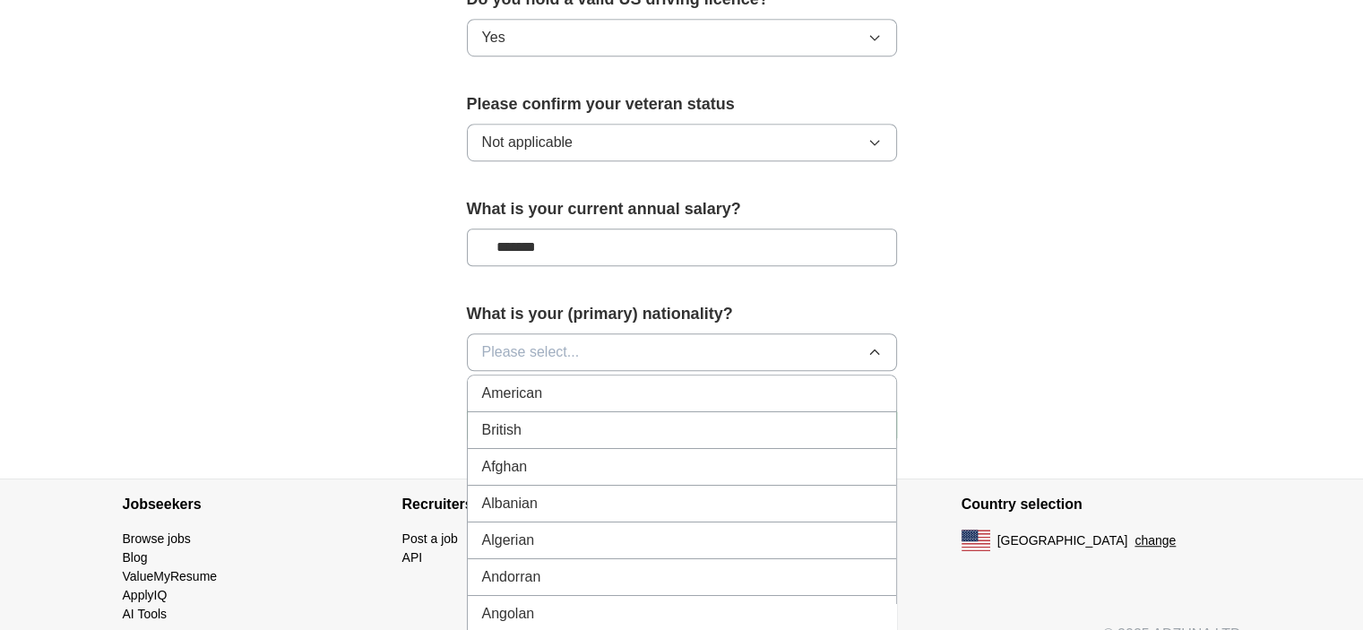
click at [611, 333] on button "Please select..." at bounding box center [682, 352] width 430 height 38
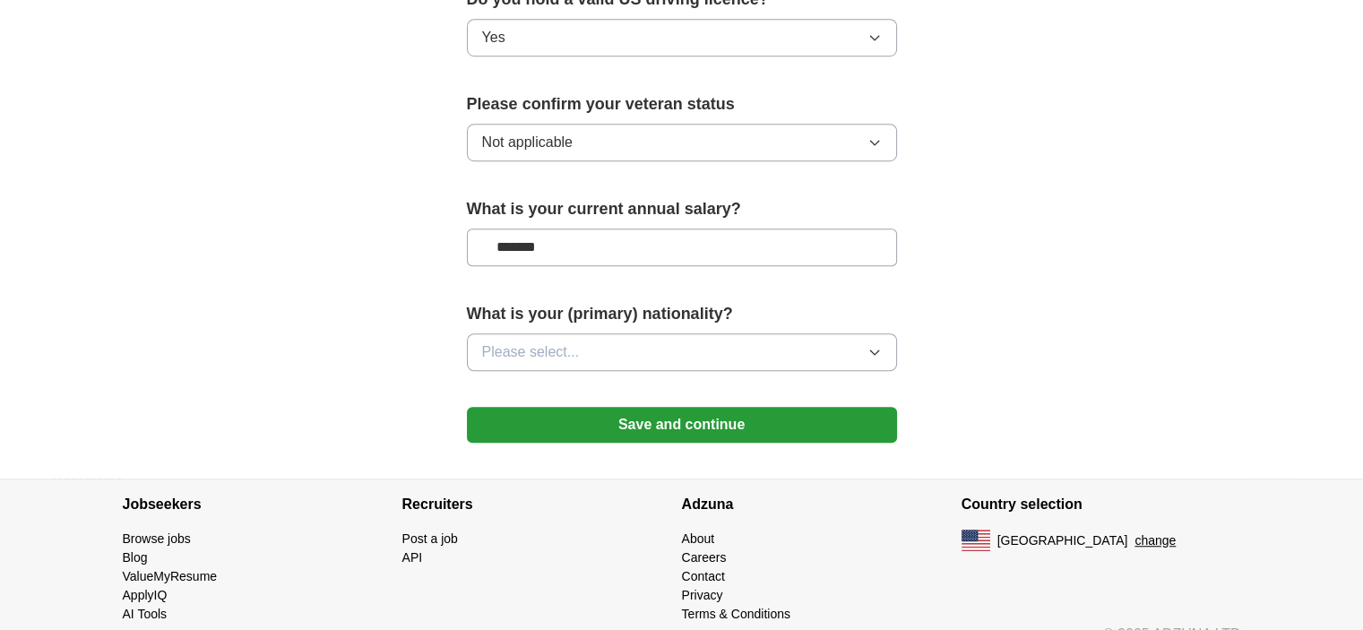
click at [867, 345] on icon "button" at bounding box center [874, 352] width 14 height 14
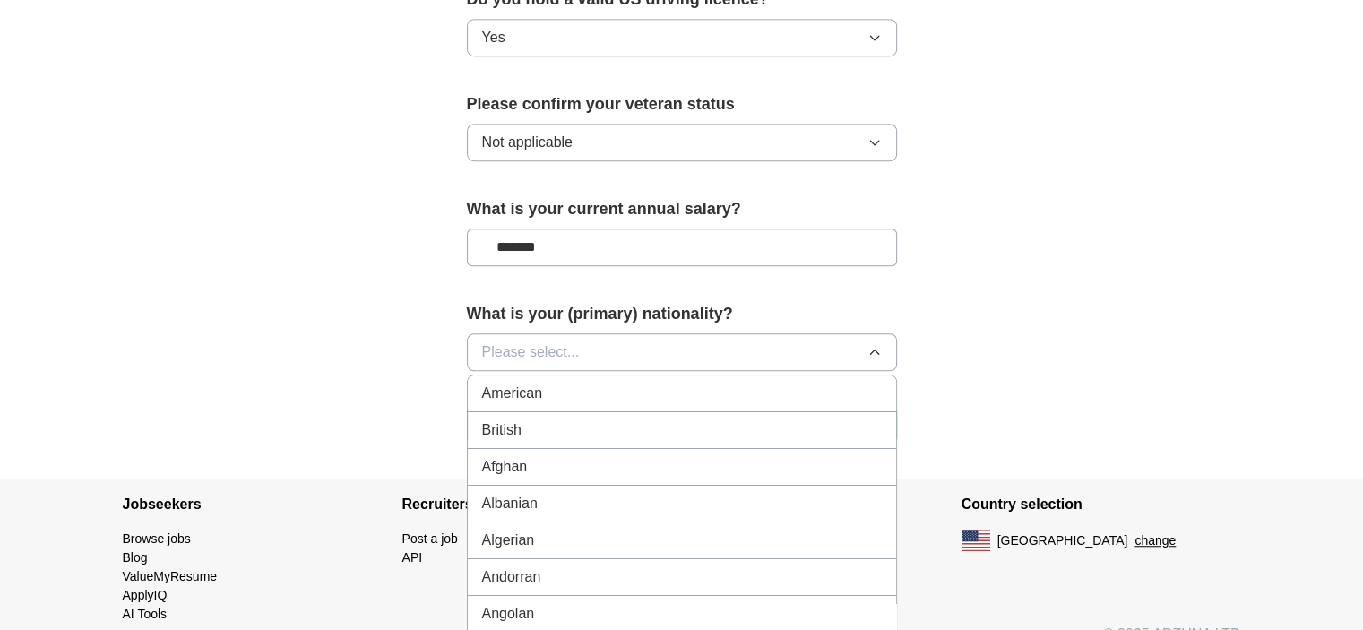
click at [541, 383] on div "American" at bounding box center [682, 394] width 400 height 22
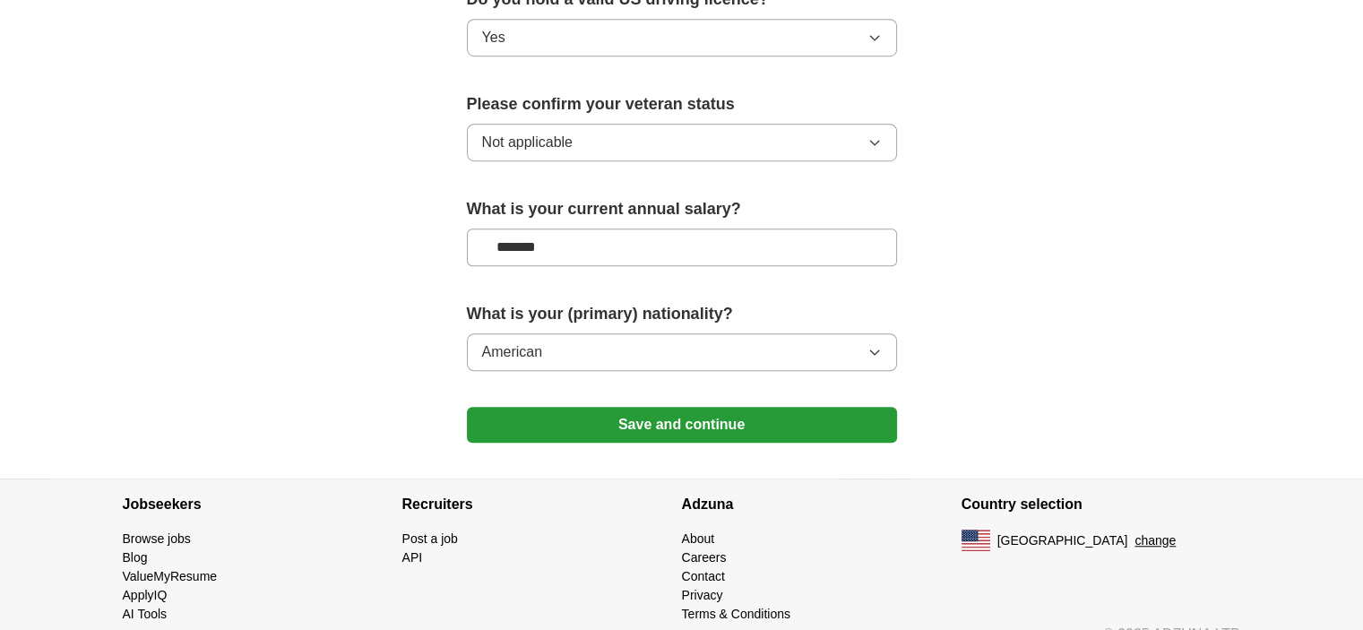
click at [702, 407] on button "Save and continue" at bounding box center [682, 425] width 430 height 36
